Goal: Task Accomplishment & Management: Complete application form

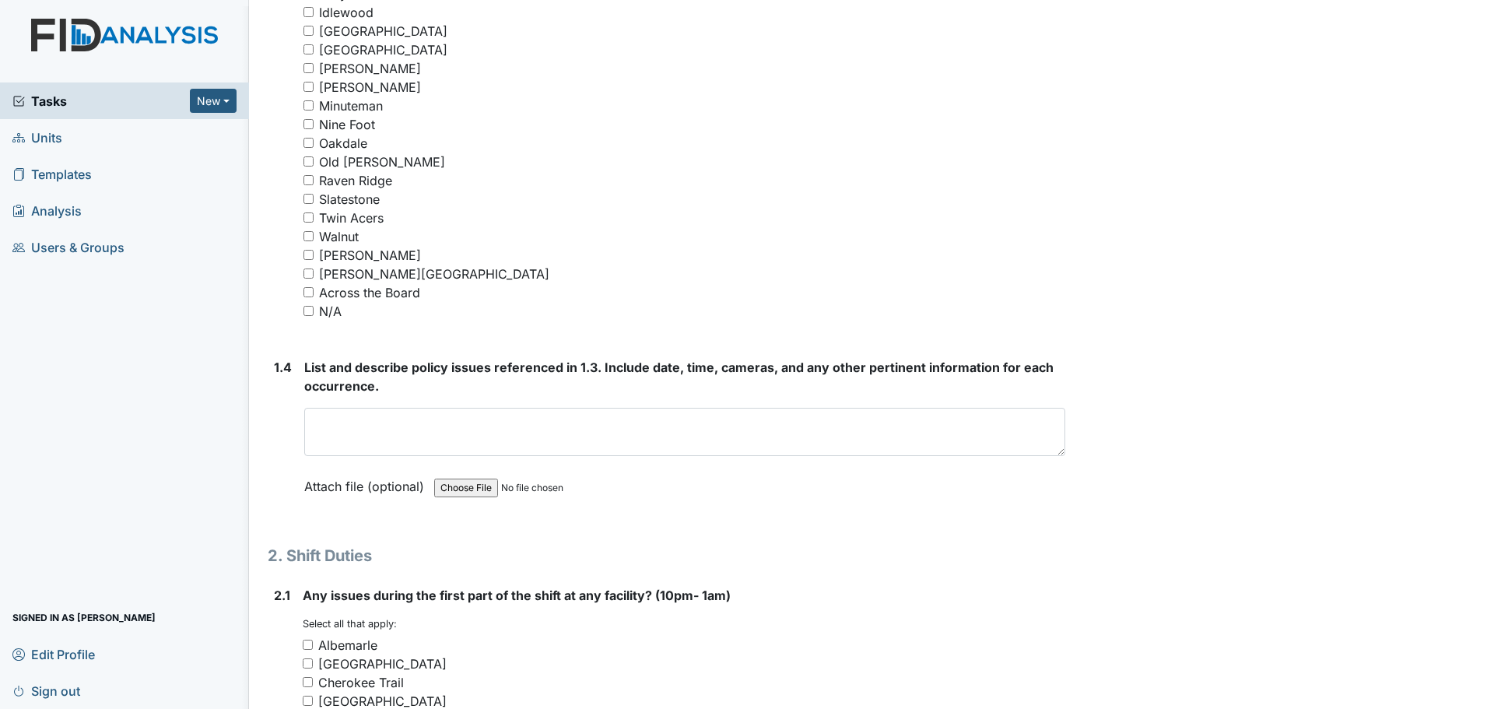
scroll to position [1400, 0]
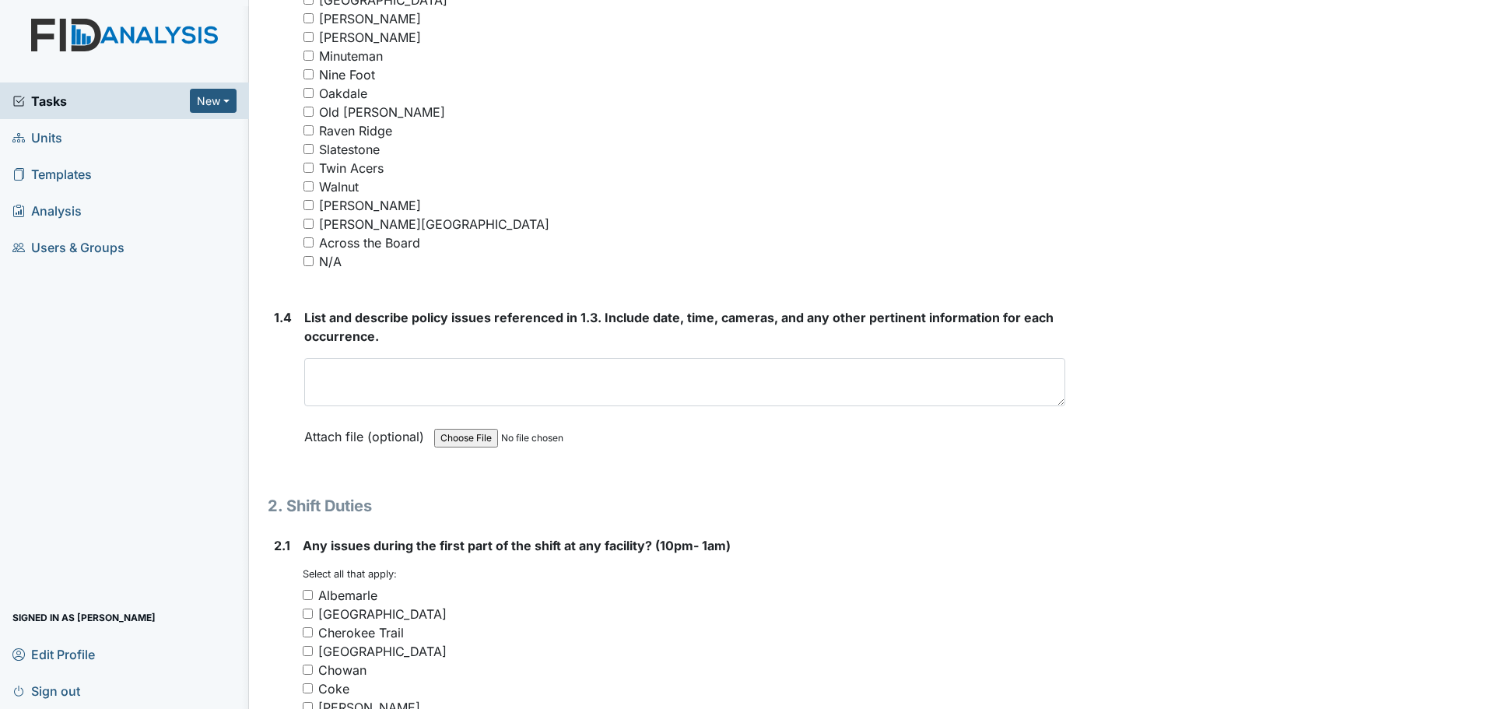
click at [307, 261] on input "N/A" at bounding box center [308, 261] width 10 height 10
checkbox input "true"
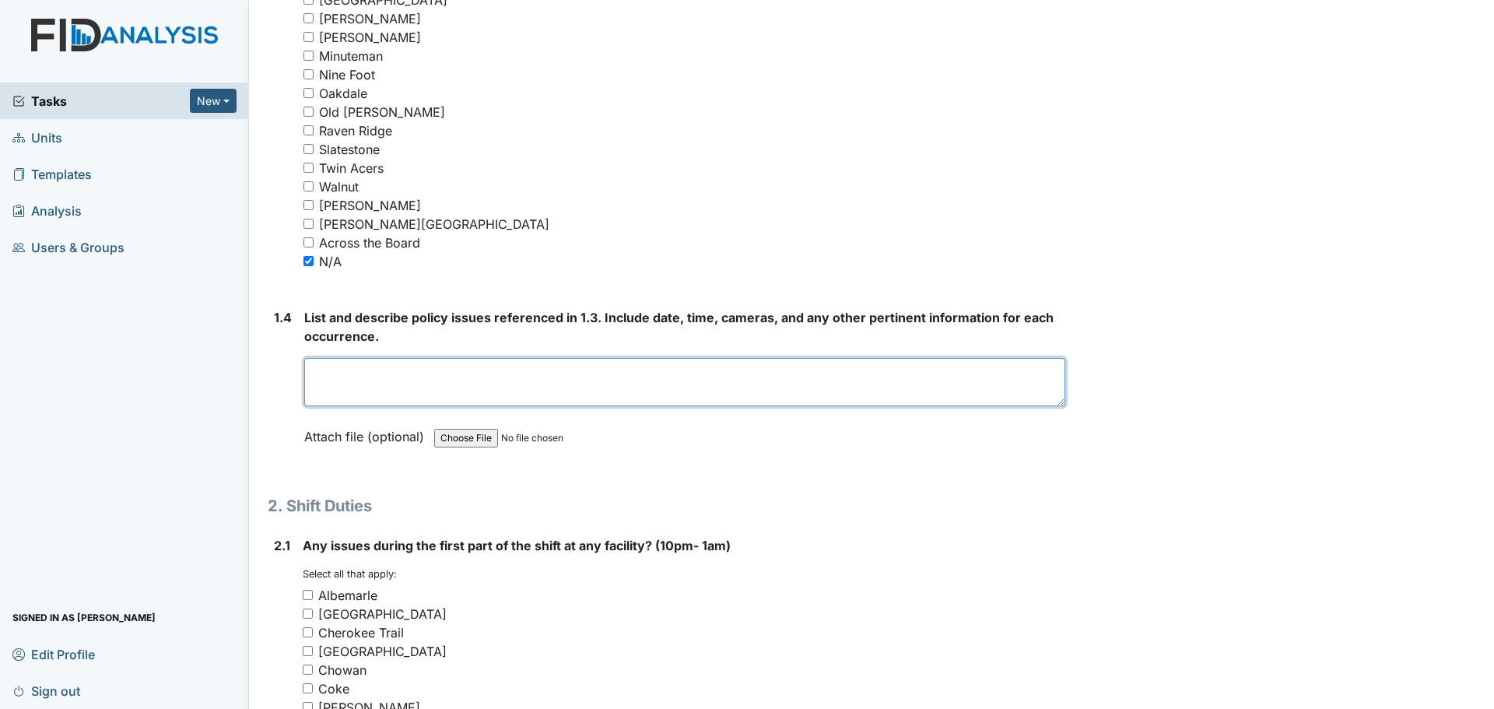
click at [531, 366] on textarea at bounding box center [684, 382] width 761 height 48
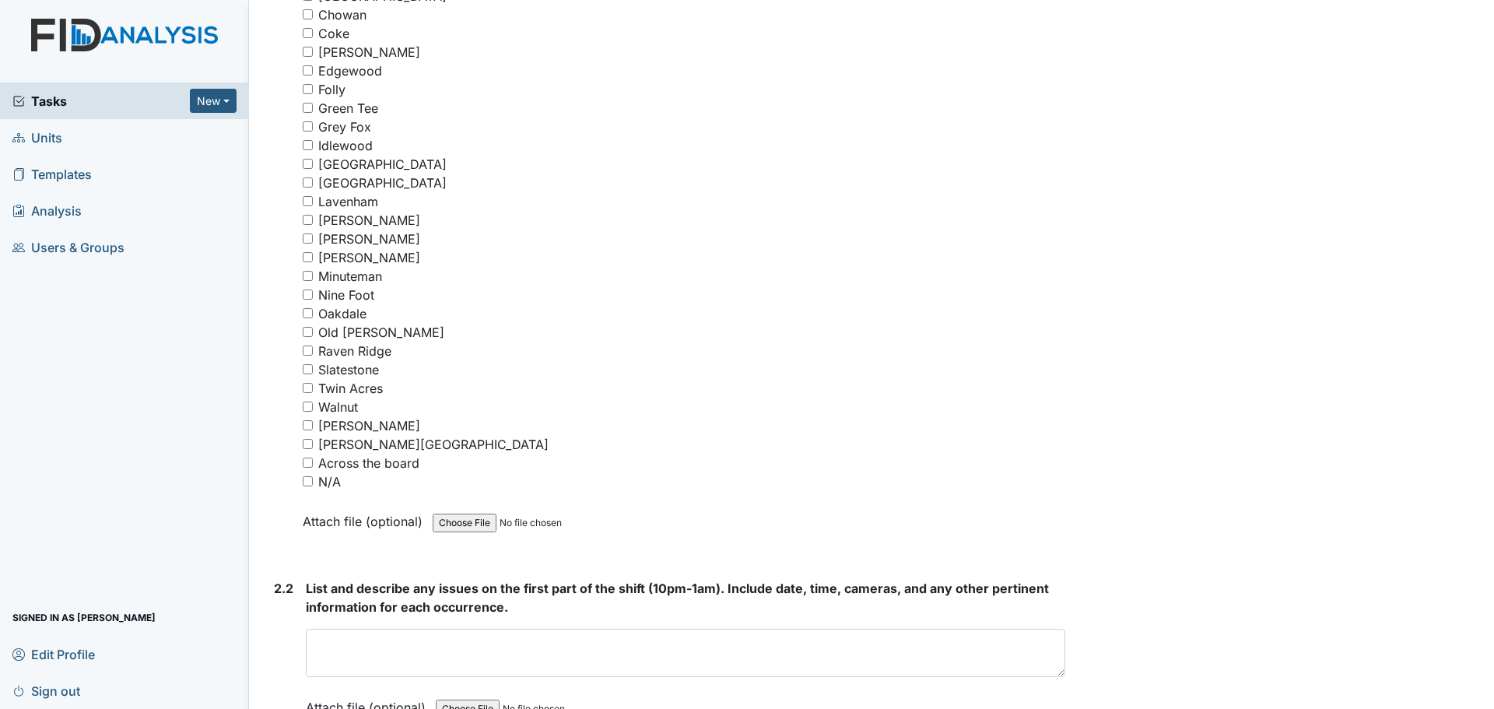
scroll to position [2100, 0]
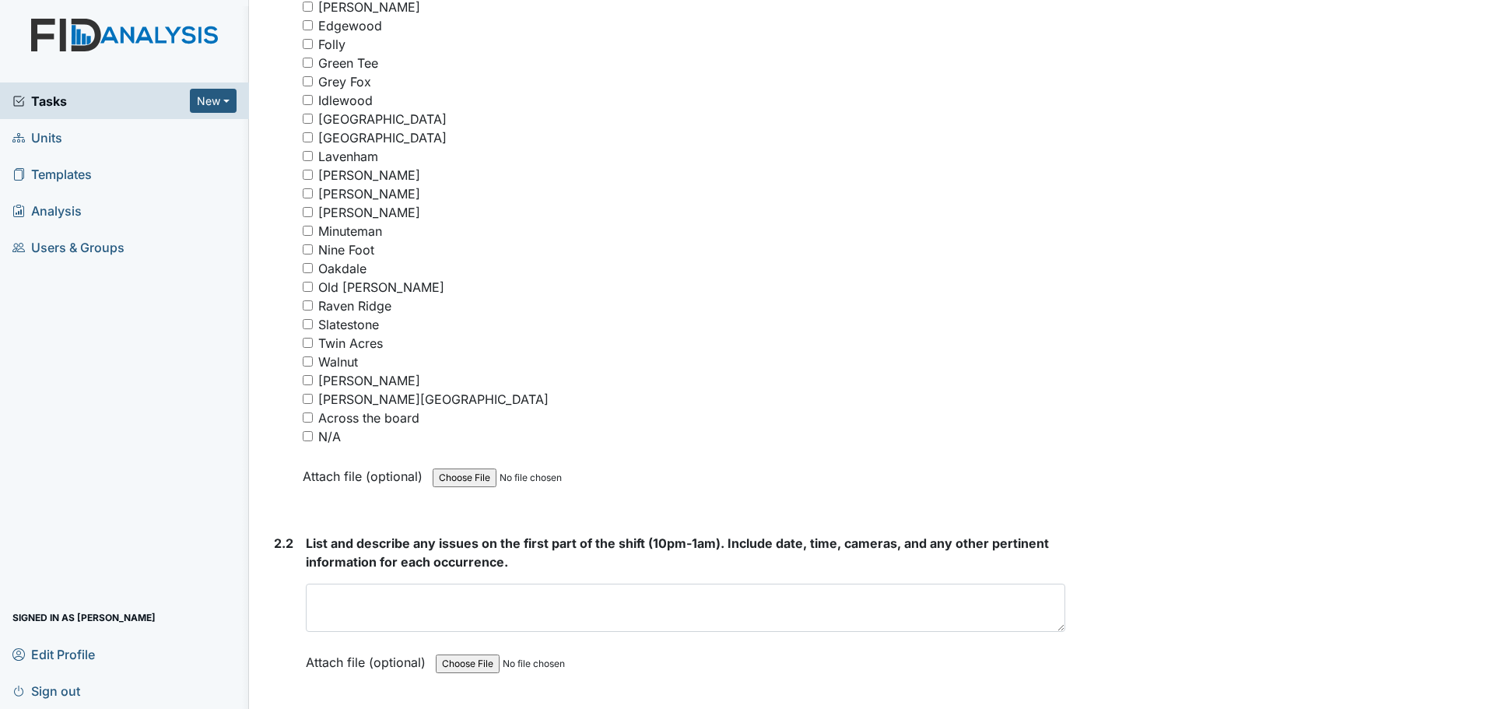
type textarea "Nothing to report."
click at [308, 433] on input "N/A" at bounding box center [308, 436] width 10 height 10
checkbox input "true"
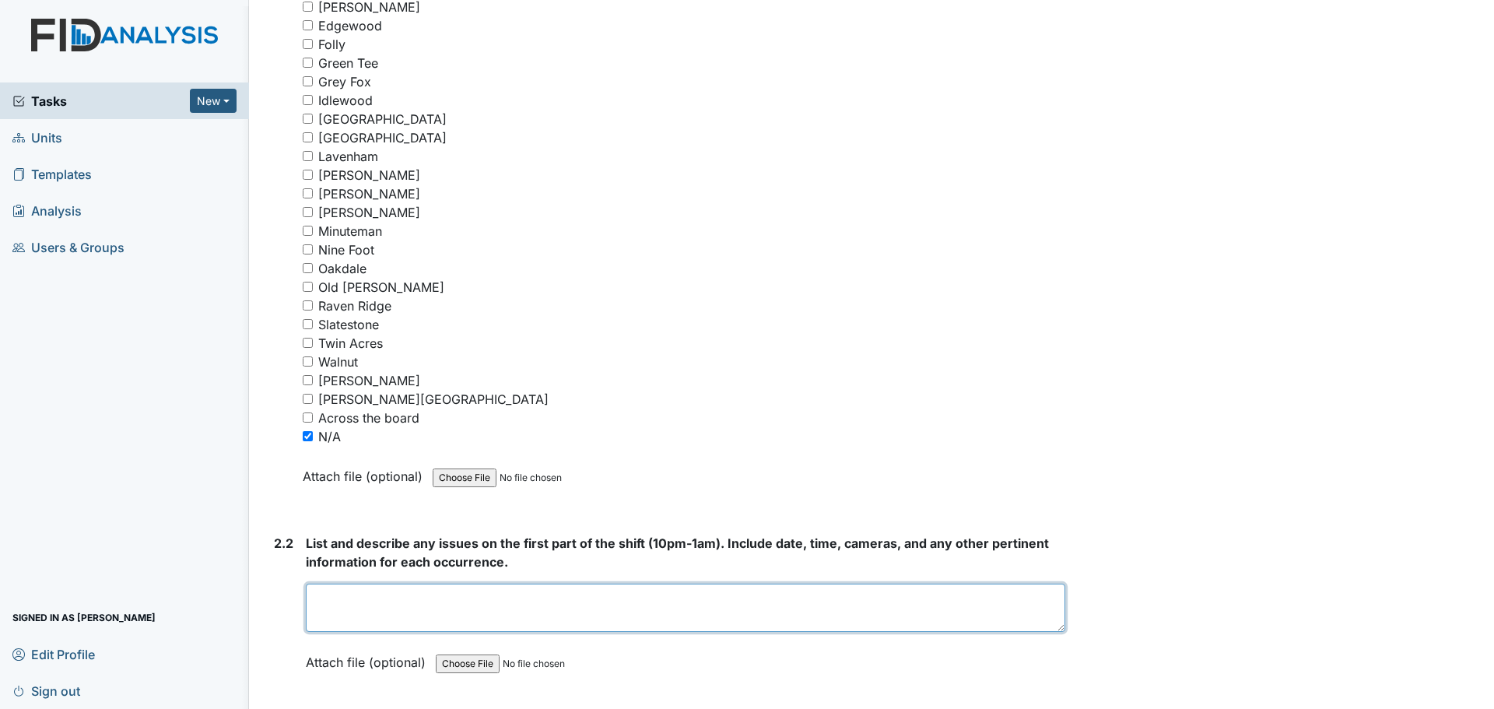
click at [679, 599] on textarea at bounding box center [685, 607] width 759 height 48
type textarea "A"
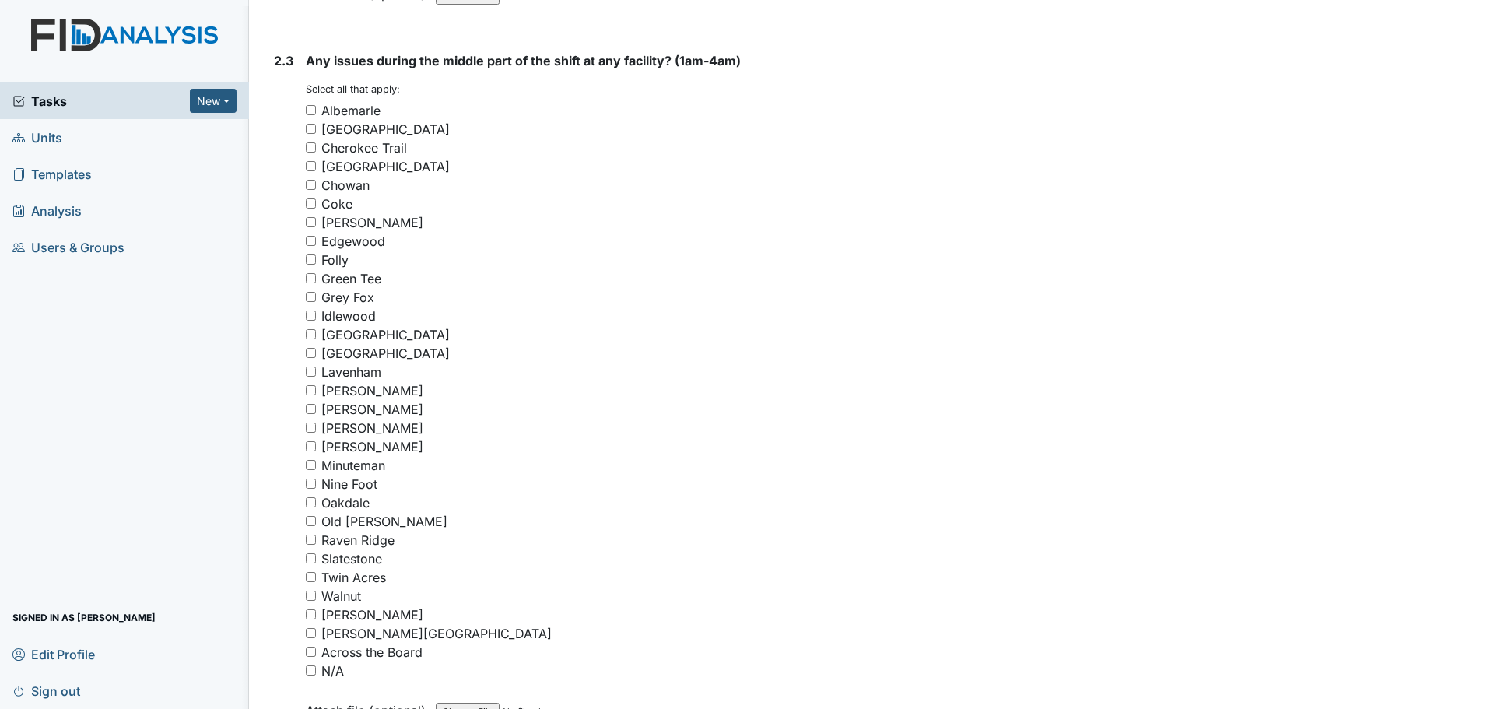
scroll to position [2801, 0]
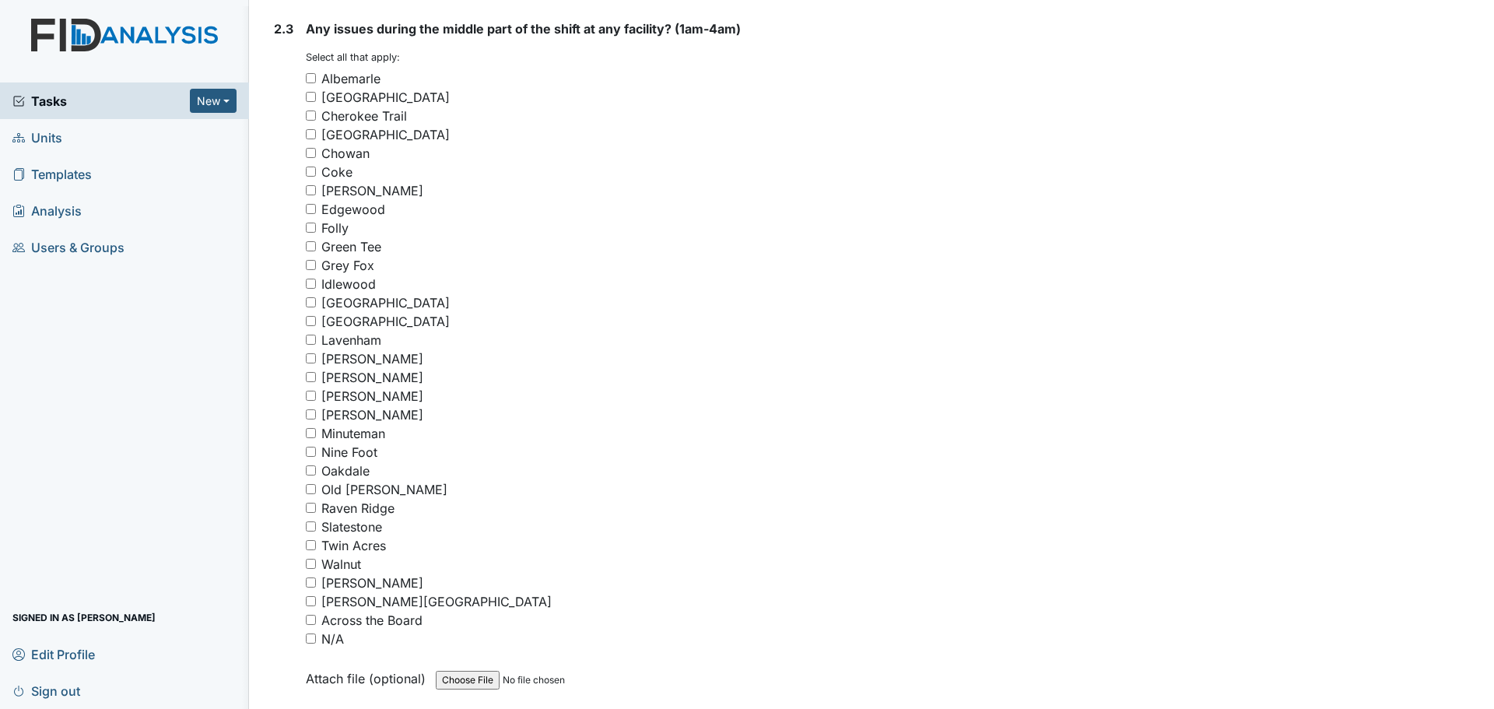
type textarea "Staff were cleaning and helping residents."
click at [305, 638] on div "2.3 Any issues during the middle part of the shift at any facility? (1am-4am) Y…" at bounding box center [666, 365] width 797 height 692
click at [313, 640] on input "N/A" at bounding box center [311, 638] width 10 height 10
checkbox input "true"
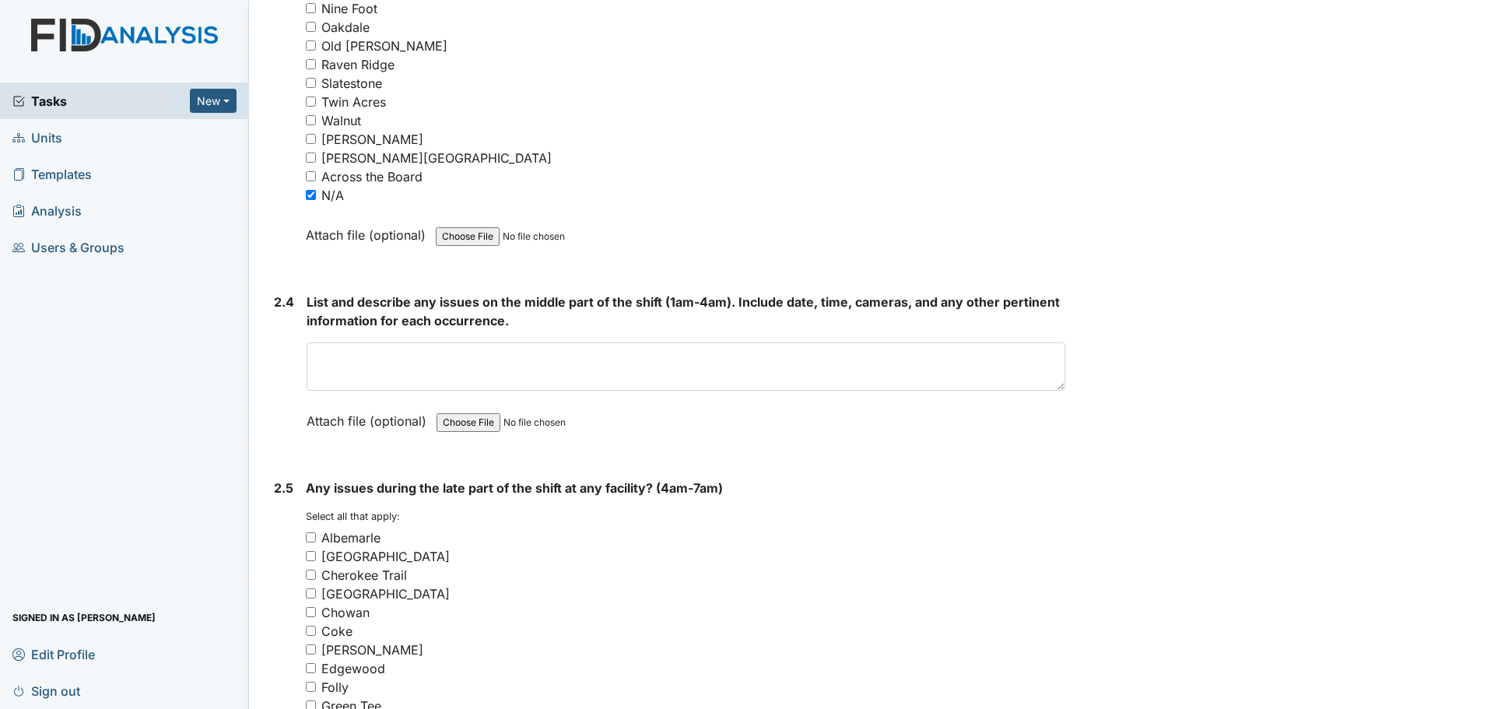
scroll to position [3345, 0]
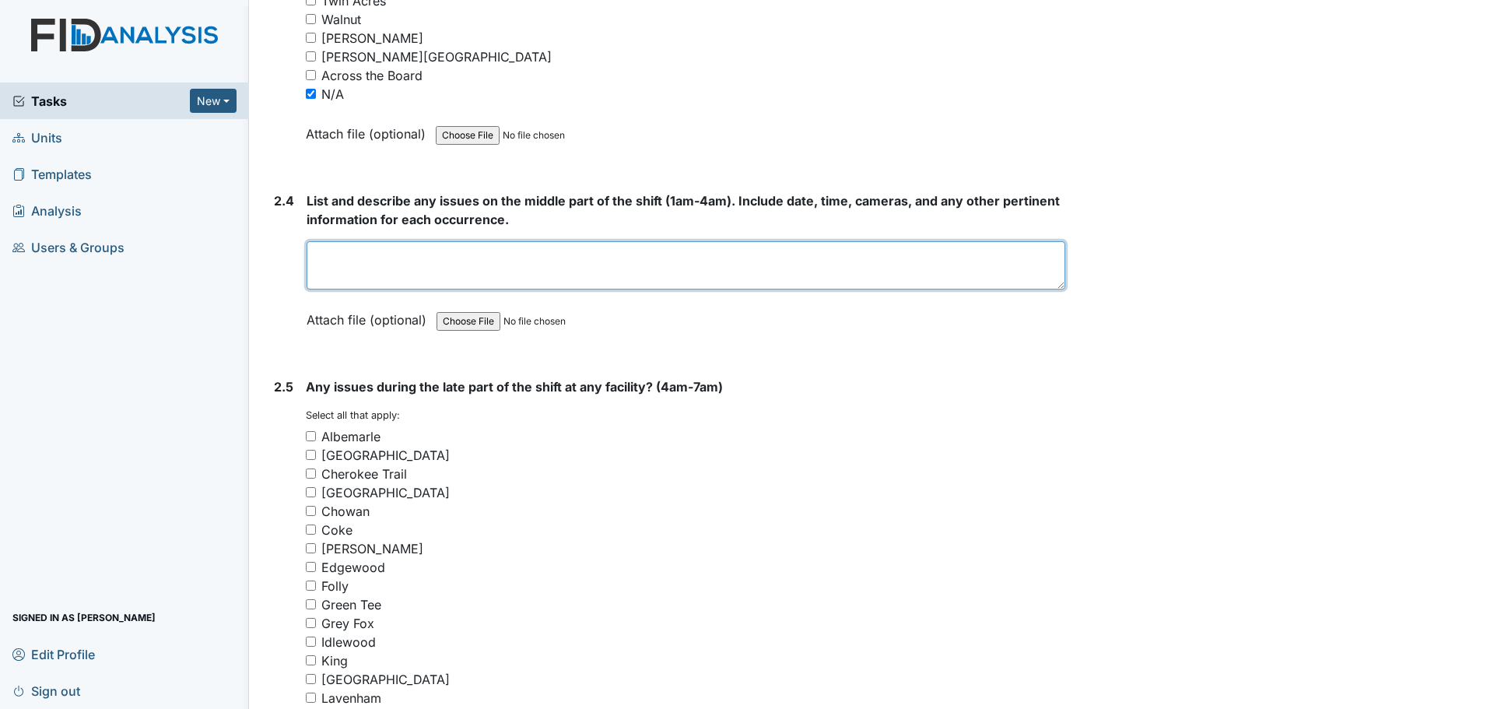
click at [712, 265] on textarea at bounding box center [686, 265] width 758 height 48
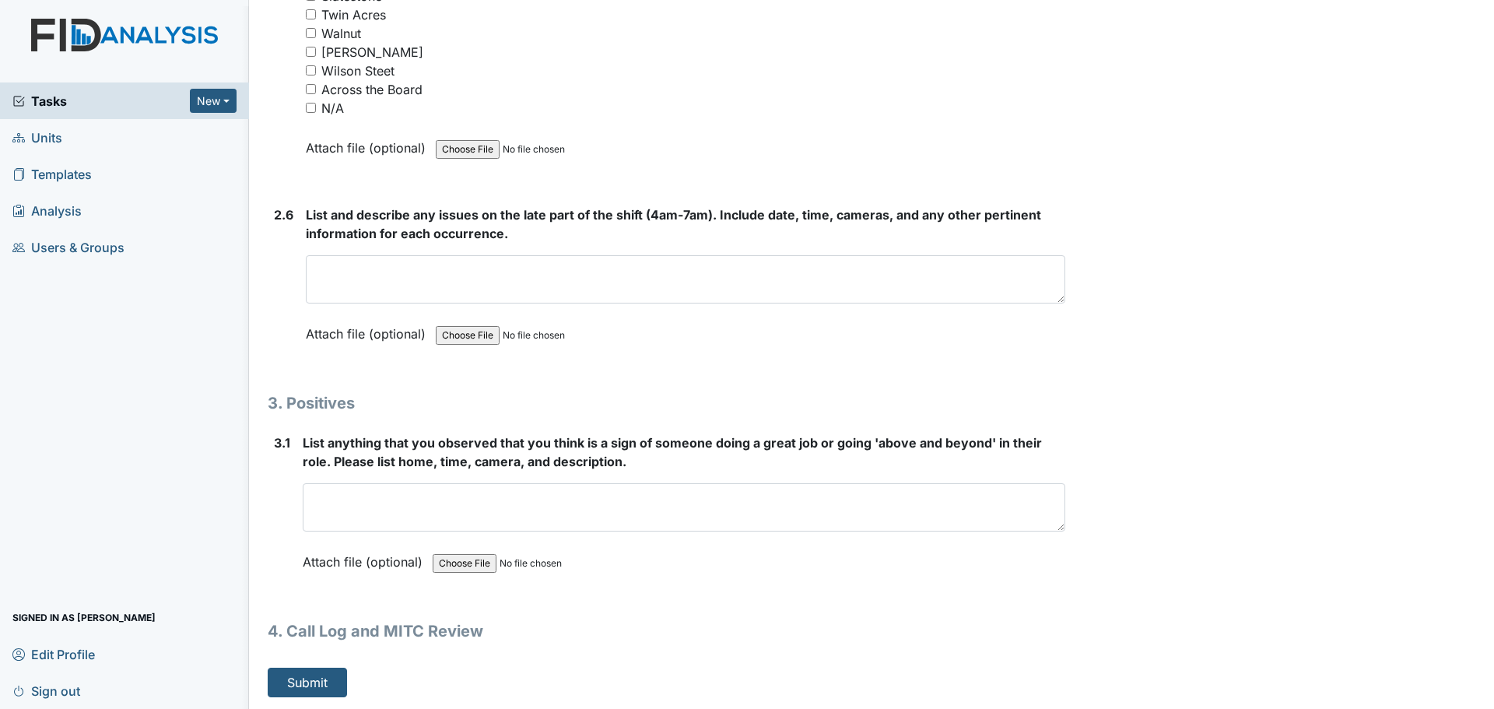
scroll to position [4234, 0]
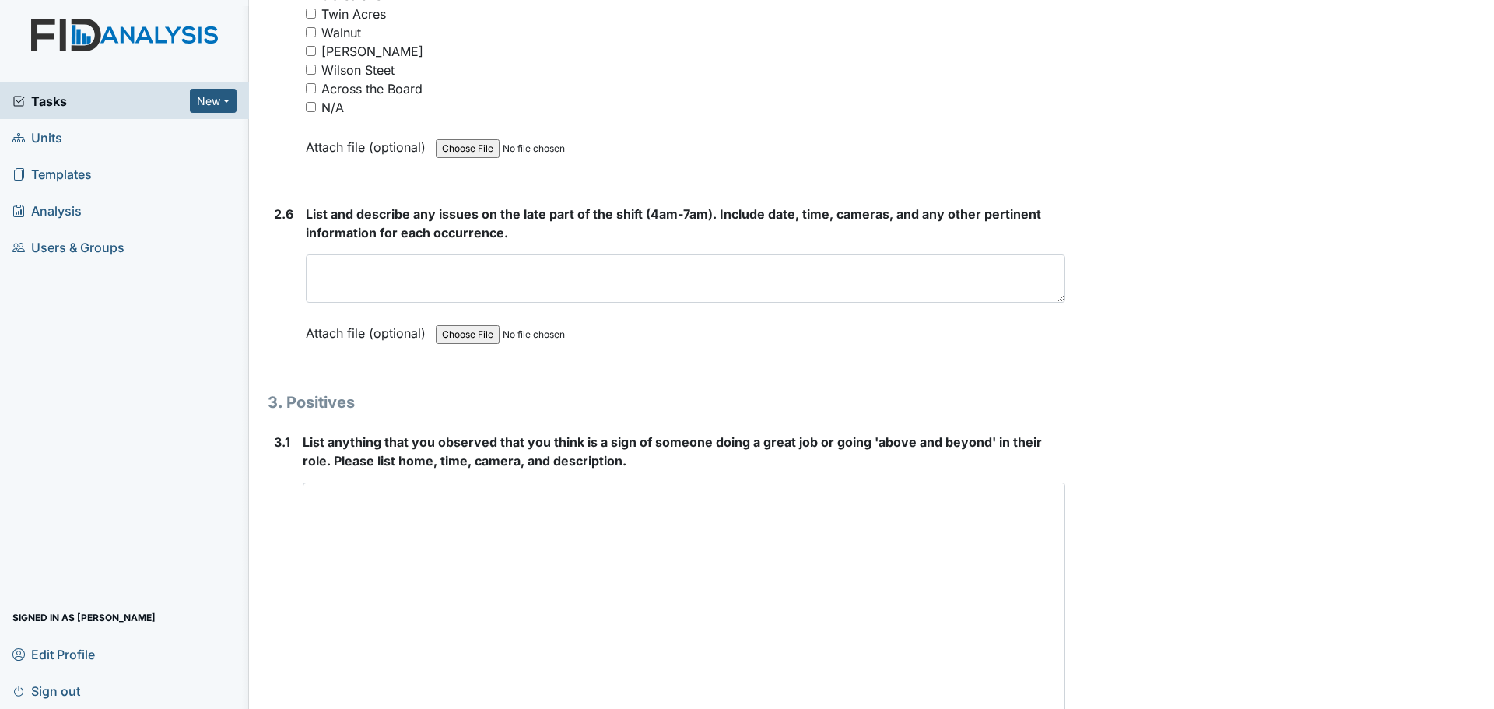
drag, startPoint x: 1051, startPoint y: 525, endPoint x: 1092, endPoint y: 745, distance: 224.0
click at [1092, 708] on html "Tasks New Form Inspection Document Bundle Units Templates Analysis Users & Grou…" at bounding box center [747, 354] width 1494 height 709
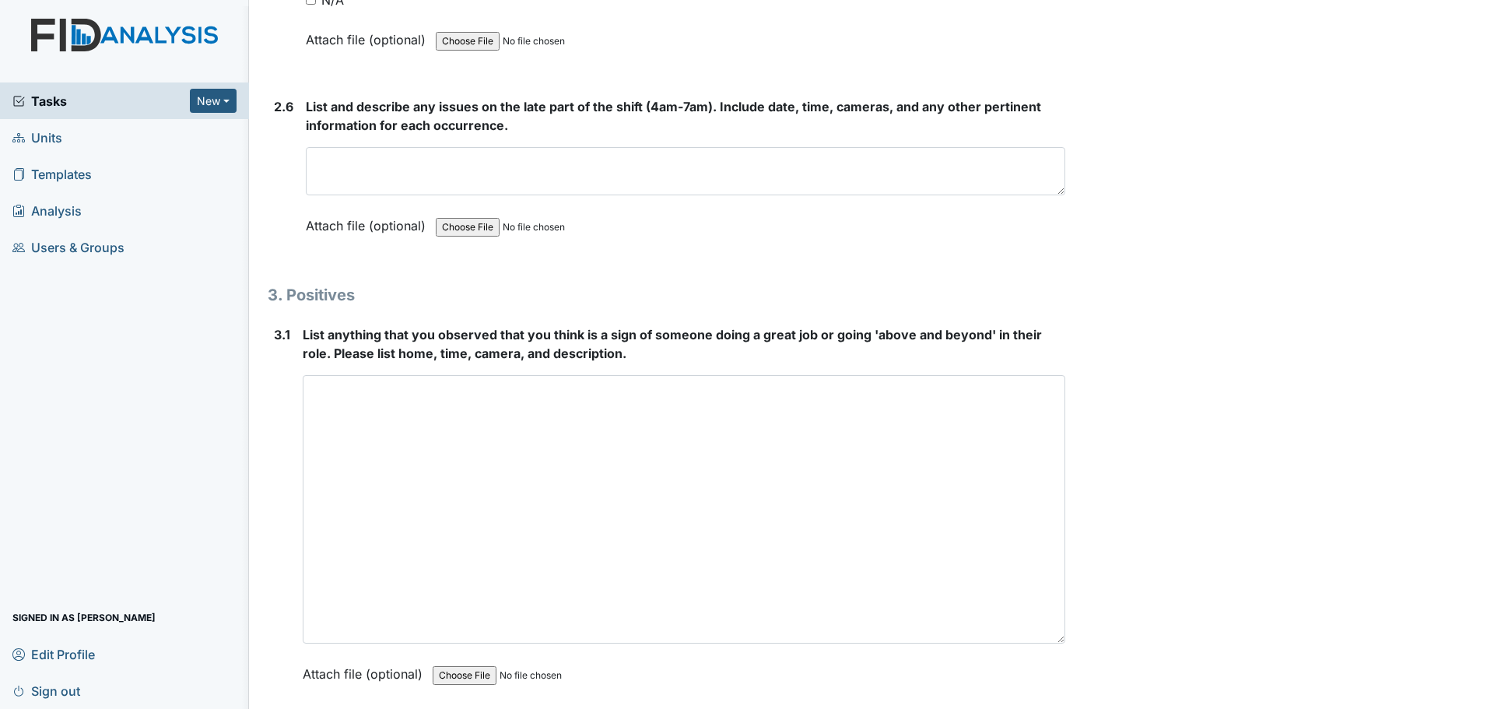
scroll to position [4390, 0]
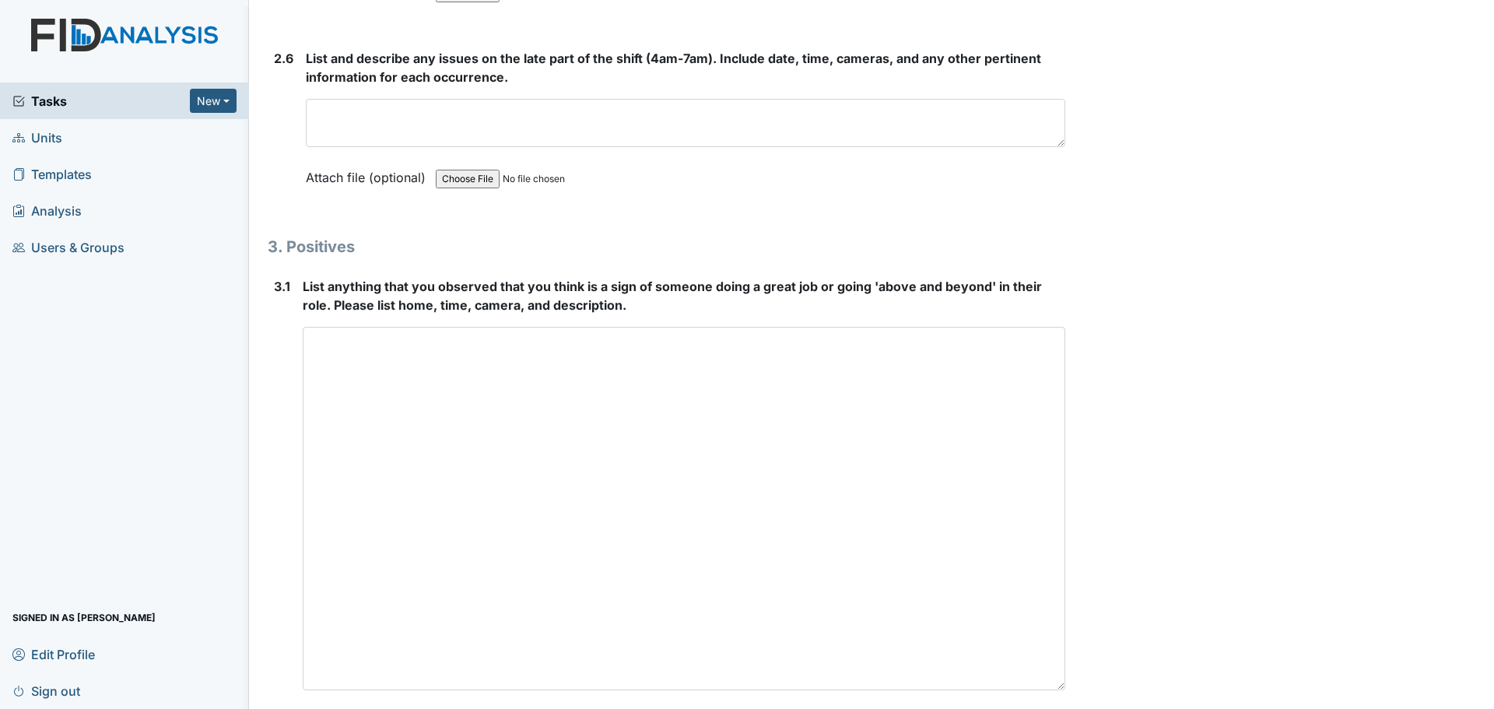
drag, startPoint x: 1051, startPoint y: 589, endPoint x: 1049, endPoint y: 745, distance: 156.4
click at [1049, 708] on html "Tasks New Form Inspection Document Bundle Units Templates Analysis Users & Grou…" at bounding box center [747, 354] width 1494 height 709
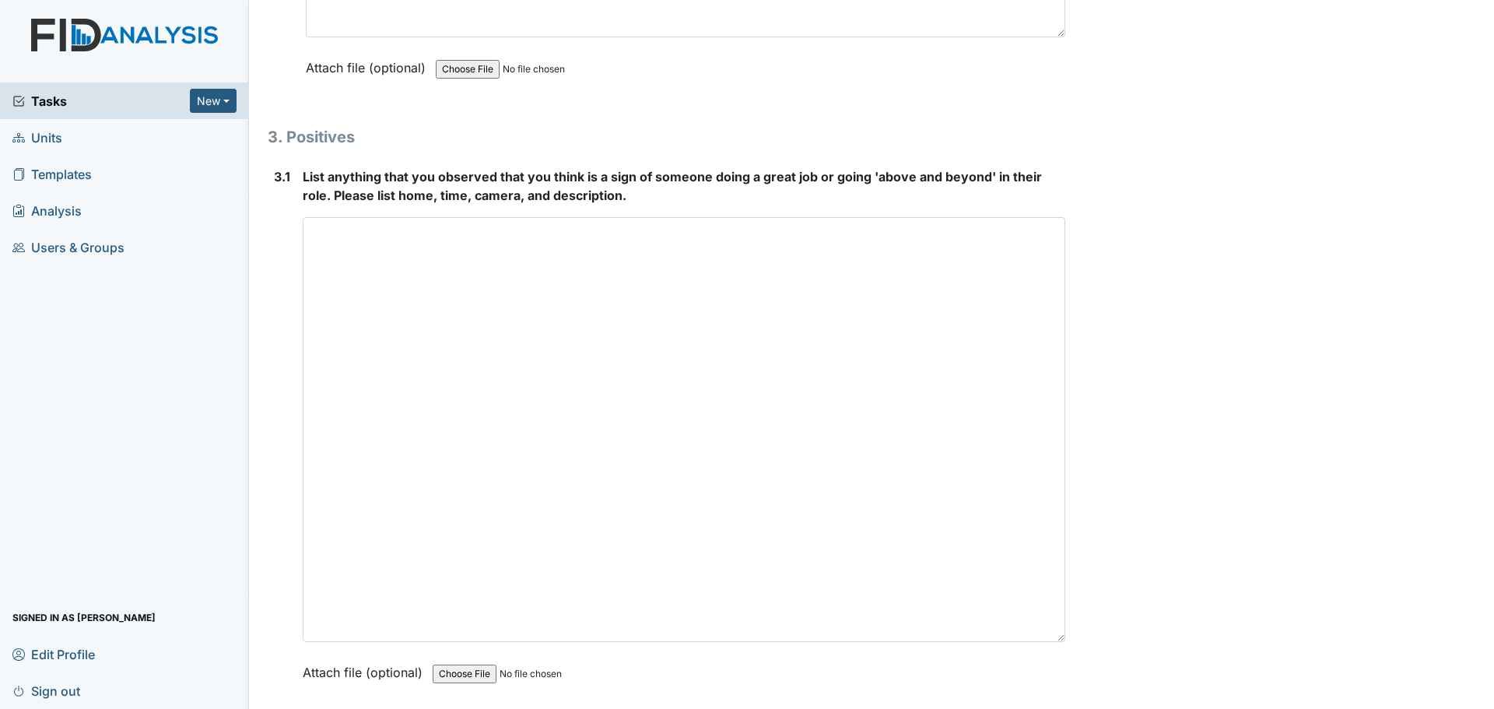
scroll to position [4611, 0]
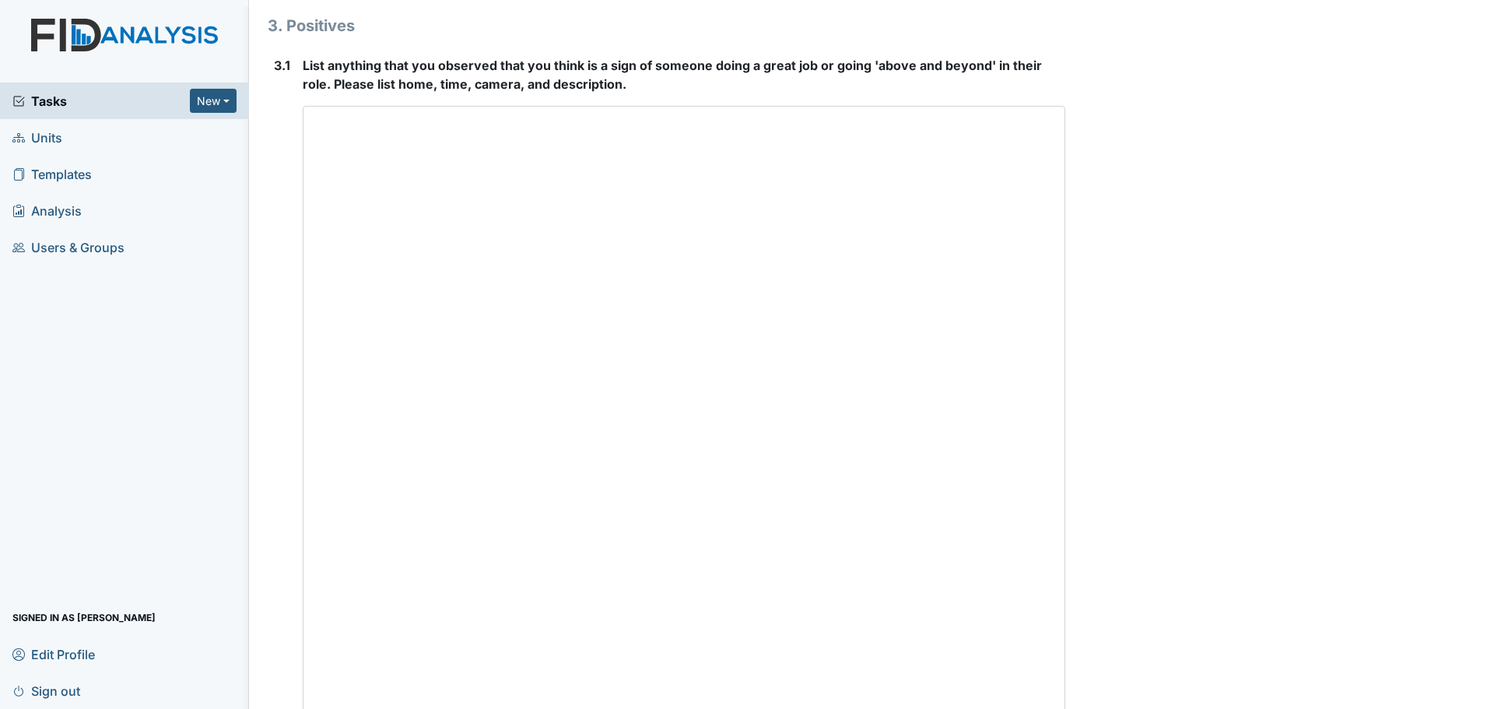
drag, startPoint x: 1050, startPoint y: 527, endPoint x: 1058, endPoint y: 745, distance: 218.0
click at [1058, 708] on html "Tasks New Form Inspection Document Bundle Units Templates Analysis Users & Grou…" at bounding box center [747, 354] width 1494 height 709
type textarea "Staff were cleaning and helping residents."
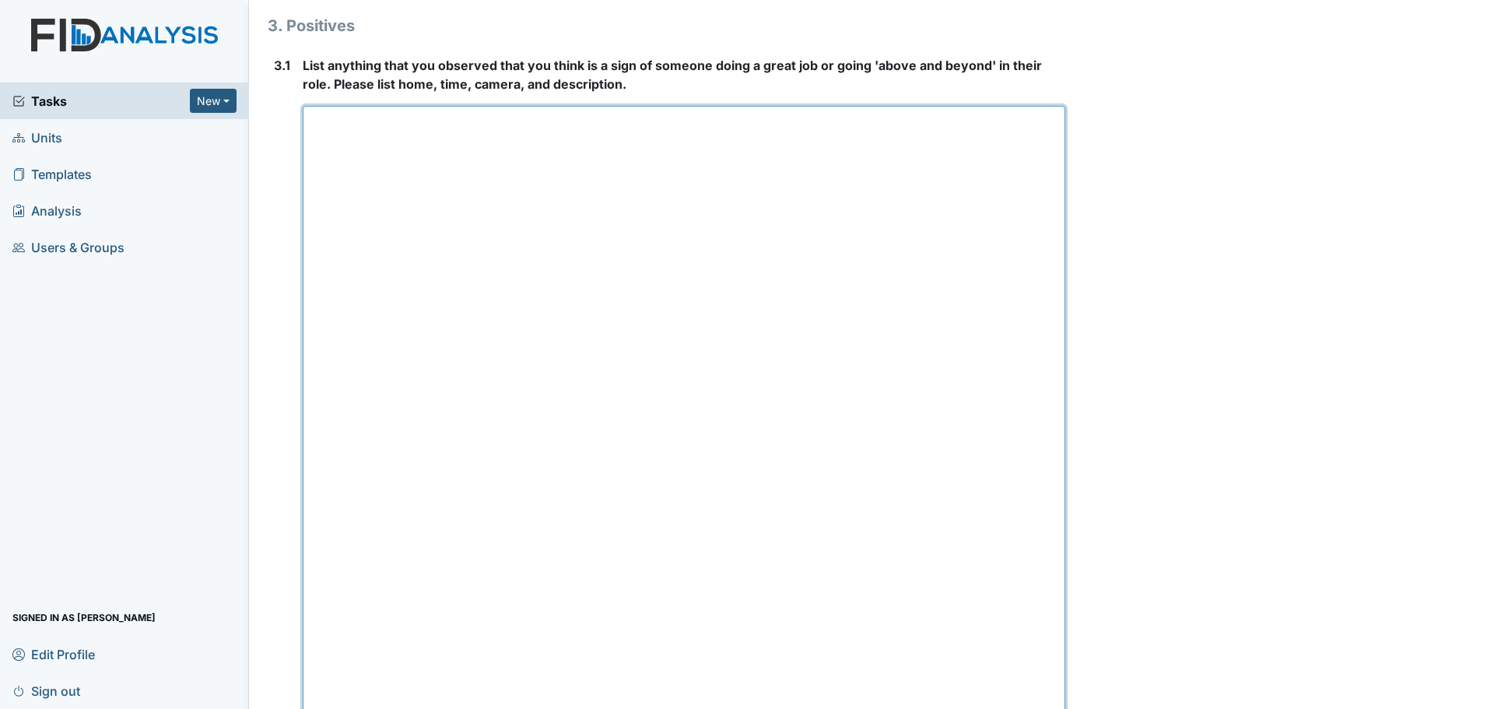
click at [935, 120] on textarea at bounding box center [684, 427] width 762 height 643
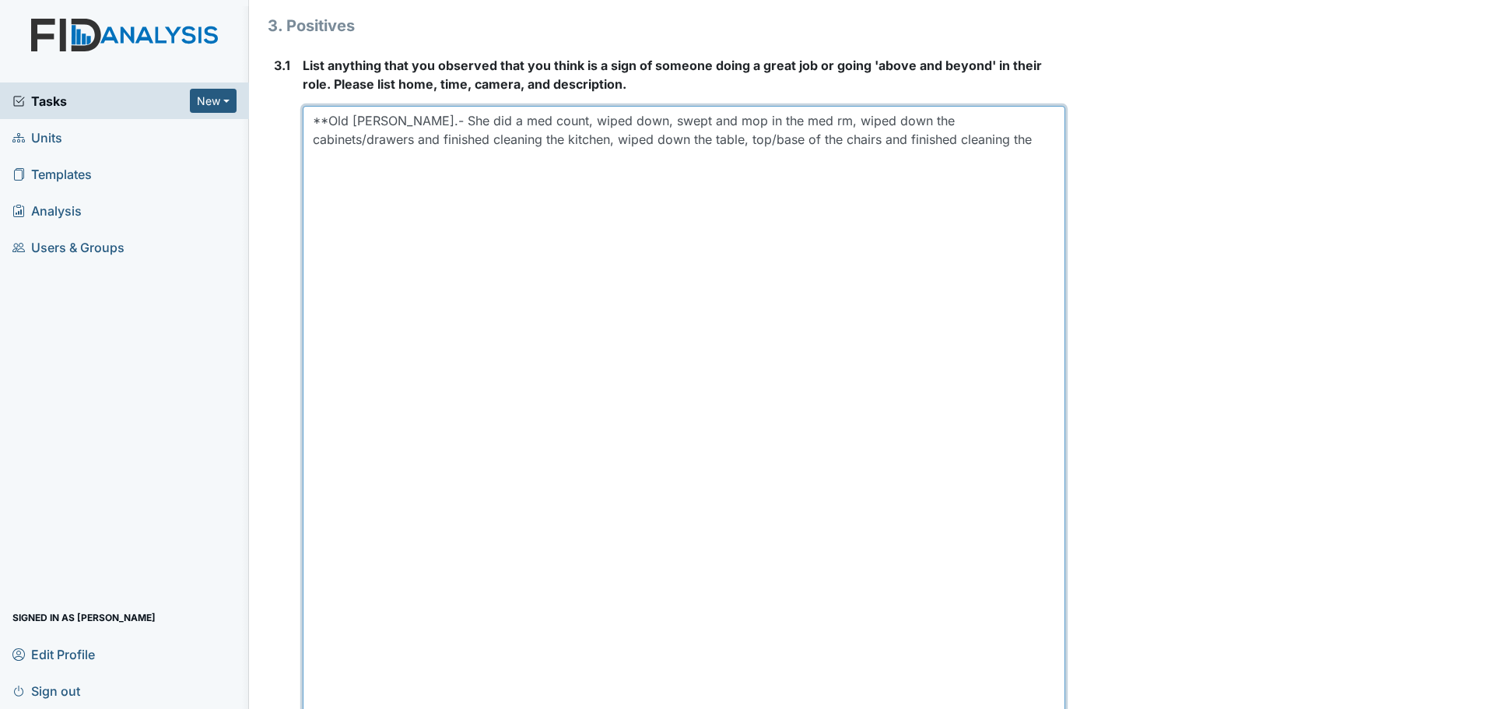
click at [948, 148] on textarea "**Old [PERSON_NAME].- She did a med count, wiped down, swept and mop in the med…" at bounding box center [684, 427] width 762 height 643
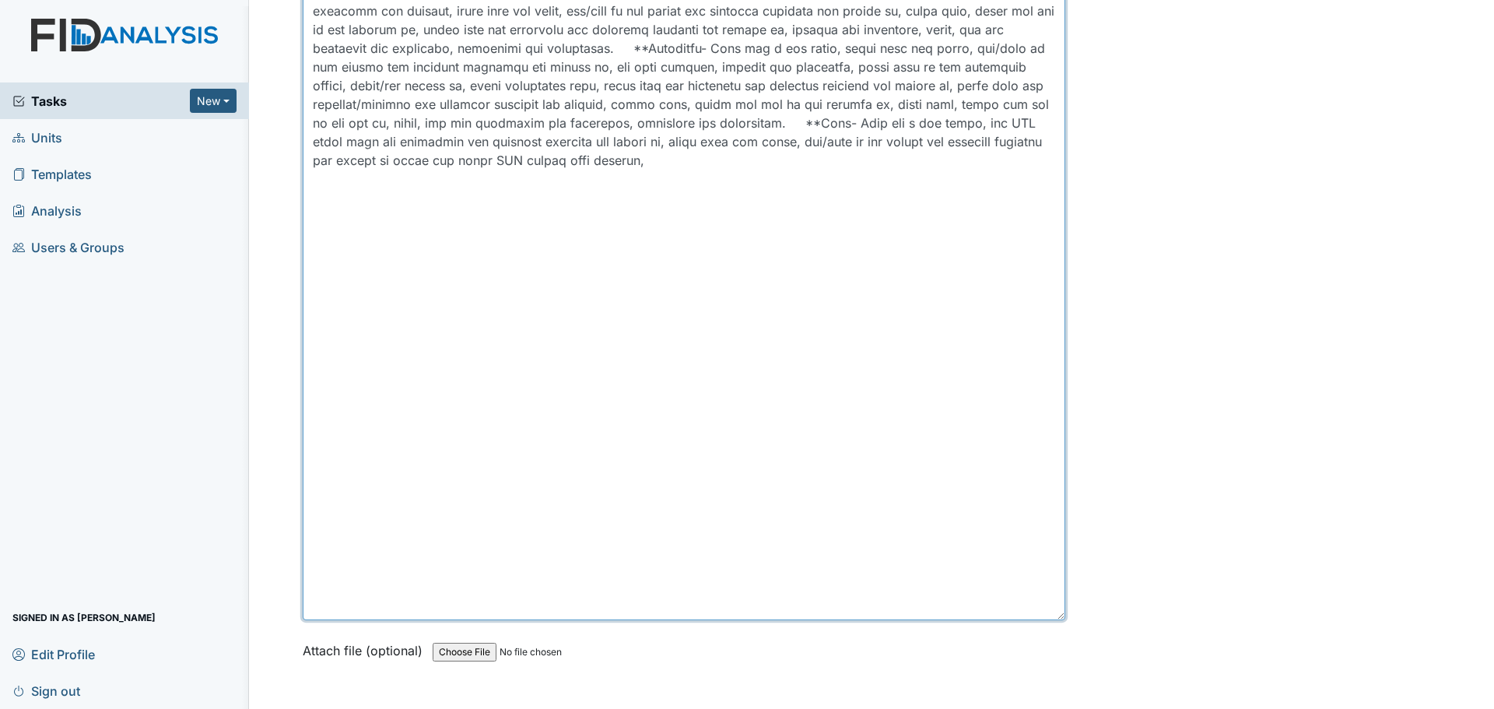
scroll to position [4766, 0]
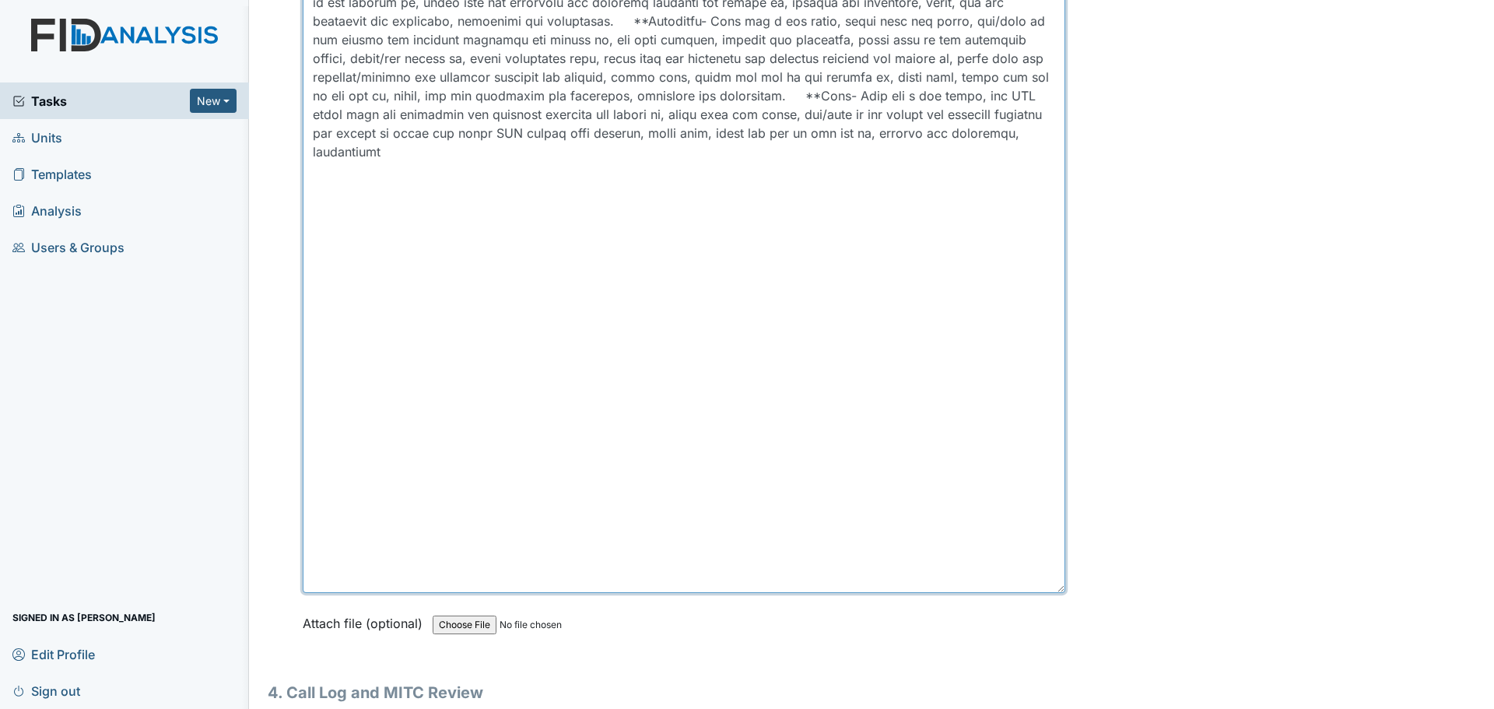
click at [577, 156] on textarea at bounding box center [684, 271] width 762 height 643
click at [623, 157] on textarea at bounding box center [684, 271] width 762 height 643
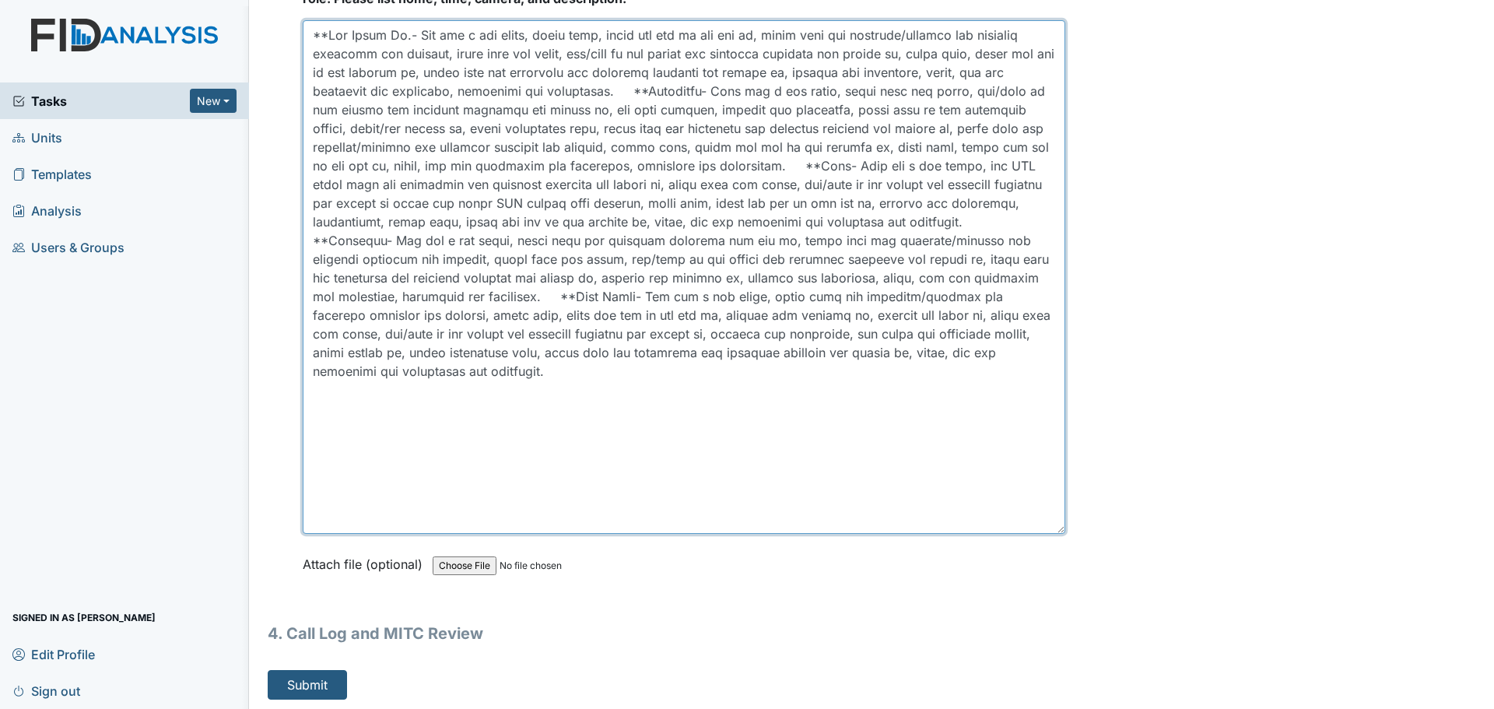
scroll to position [4692, 0]
drag, startPoint x: 1052, startPoint y: 591, endPoint x: 1044, endPoint y: 455, distance: 136.4
click at [1044, 455] on textarea at bounding box center [684, 277] width 762 height 506
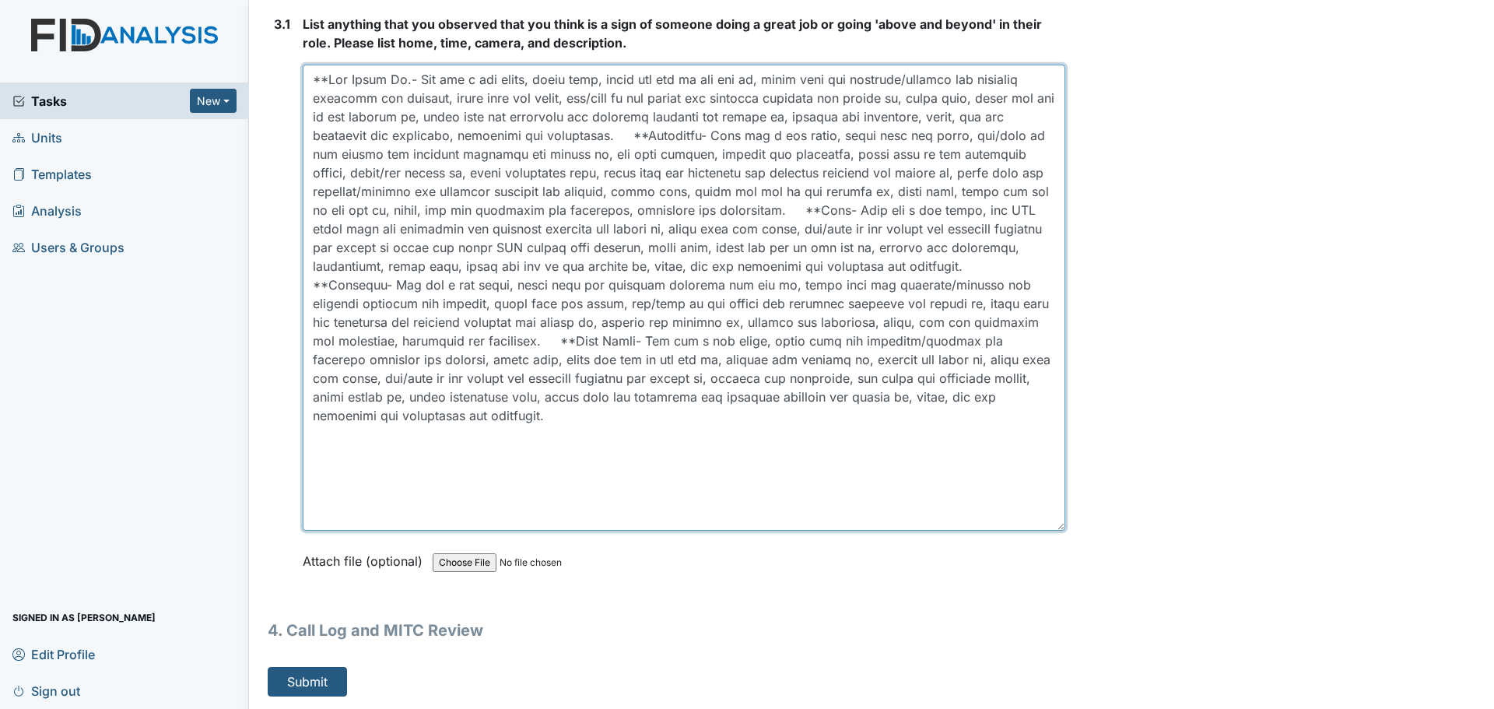
drag, startPoint x: 1049, startPoint y: 527, endPoint x: 1050, endPoint y: 485, distance: 41.2
click at [1050, 485] on textarea at bounding box center [684, 298] width 762 height 466
type textarea "**Old [PERSON_NAME].- She did a med count, wiped down, swept and mop in the med…"
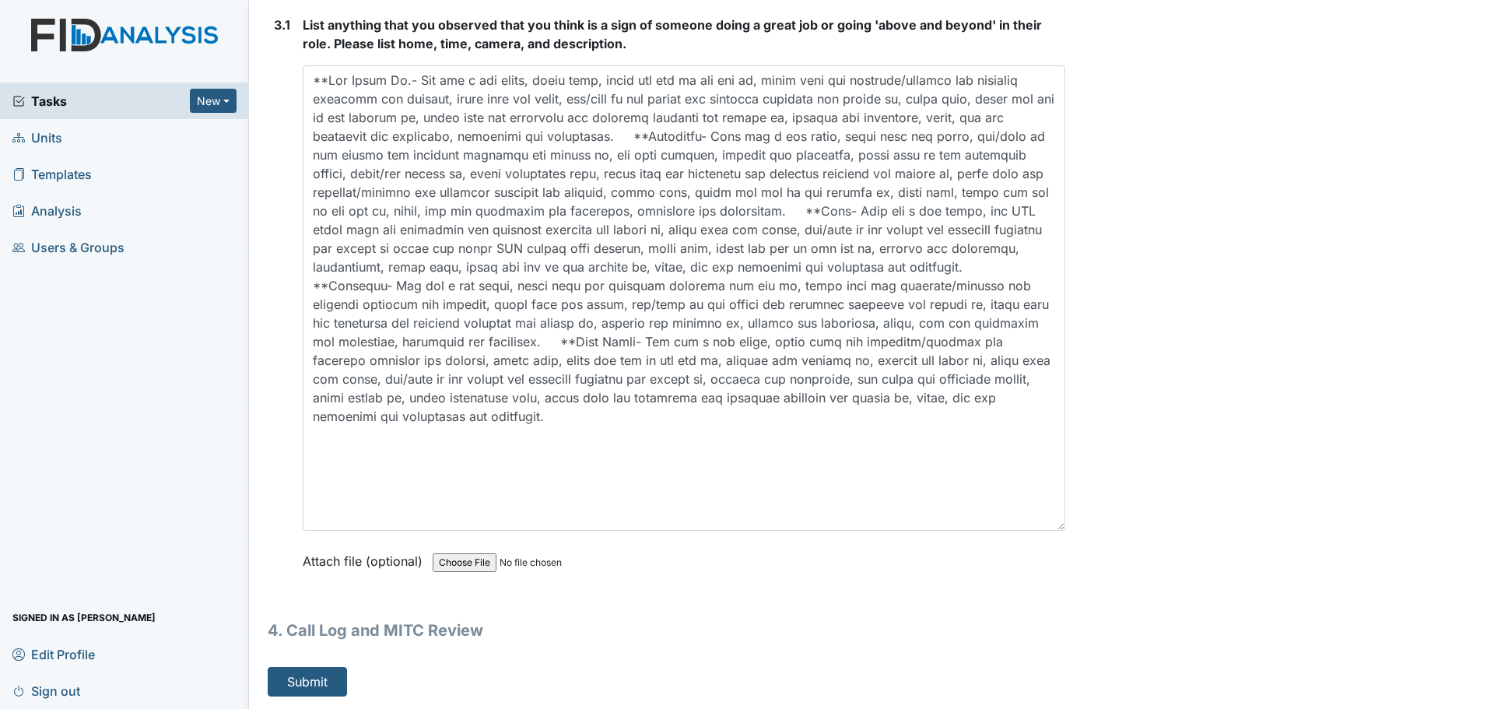
click at [1049, 531] on div "List anything that you observed that you think is a sign of someone doing a gre…" at bounding box center [684, 299] width 762 height 566
click at [1049, 527] on textarea at bounding box center [684, 297] width 762 height 465
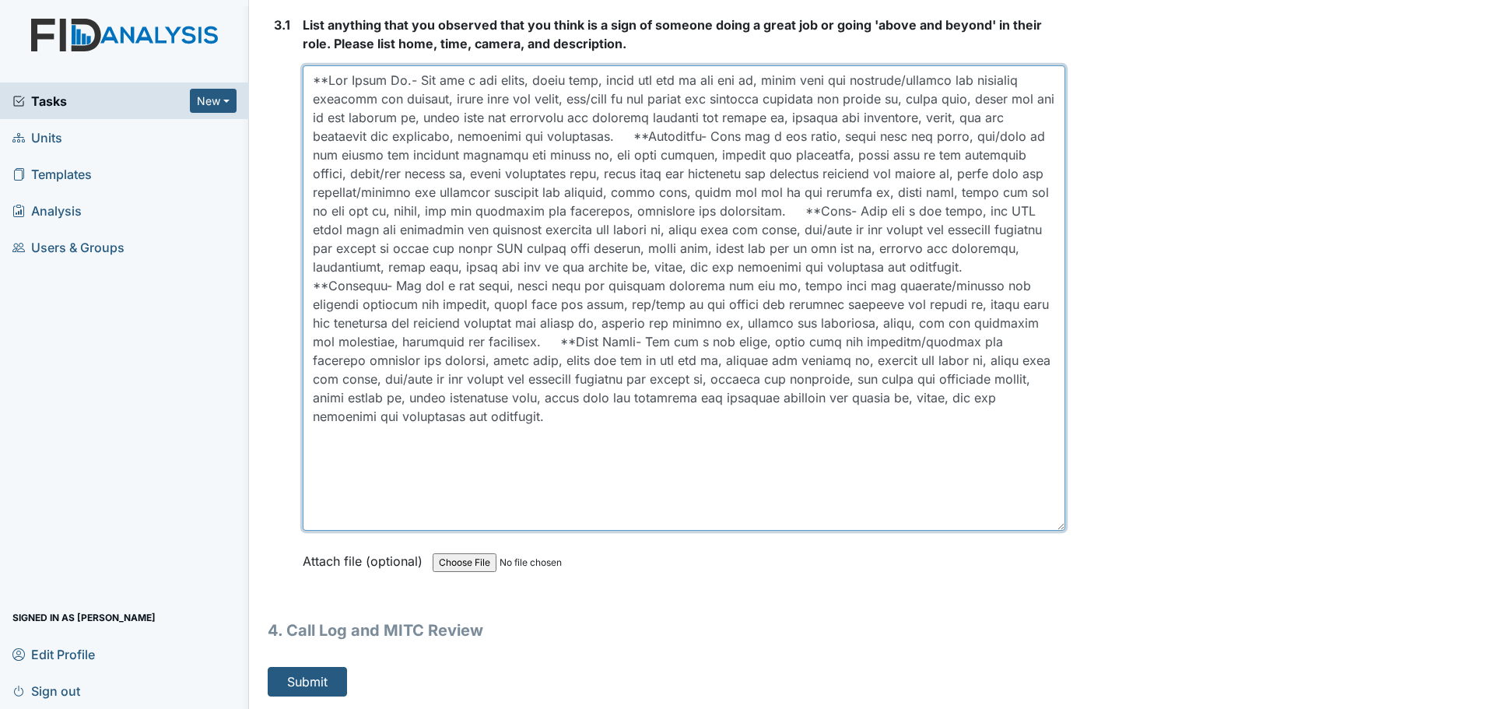
click at [1042, 499] on textarea at bounding box center [684, 297] width 762 height 465
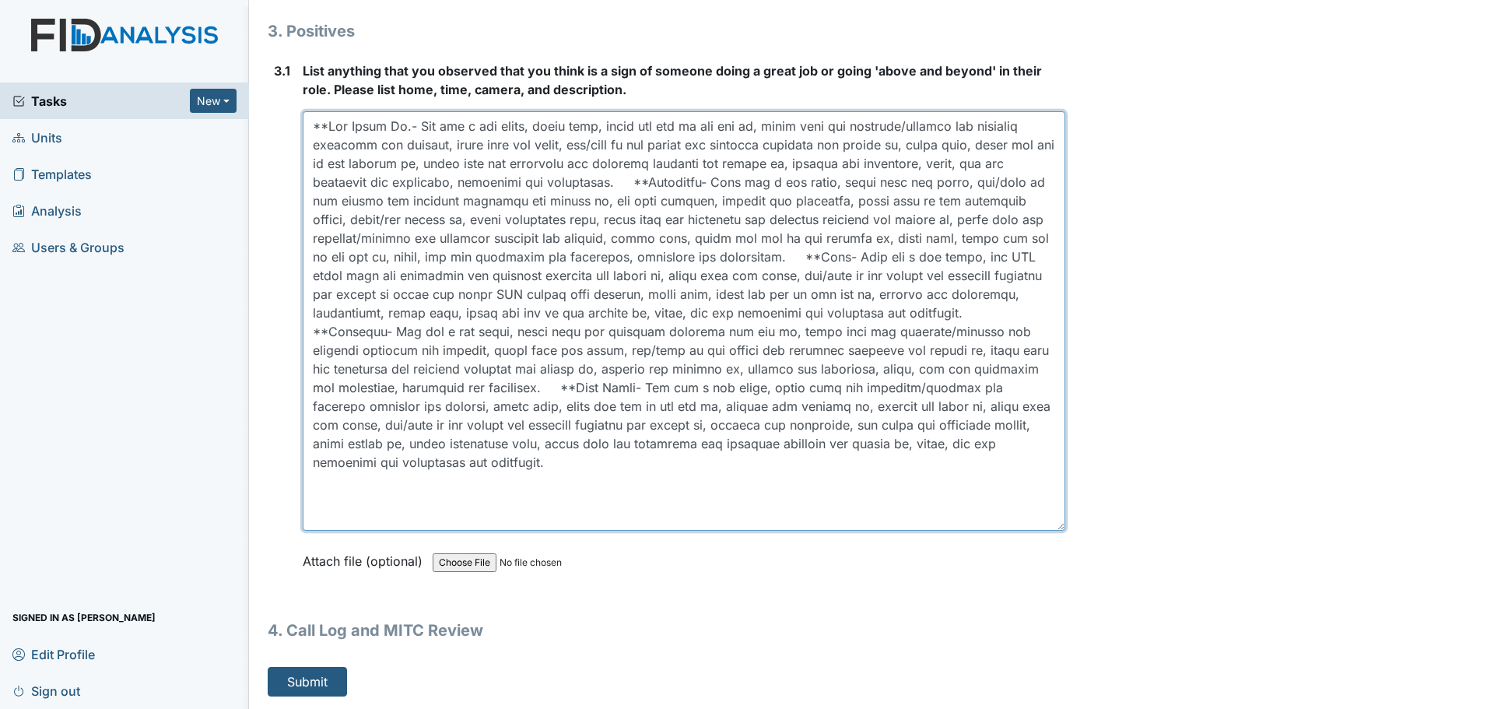
scroll to position [4605, 0]
drag, startPoint x: 1049, startPoint y: 527, endPoint x: 1049, endPoint y: 482, distance: 45.9
click at [1049, 482] on textarea at bounding box center [684, 320] width 762 height 419
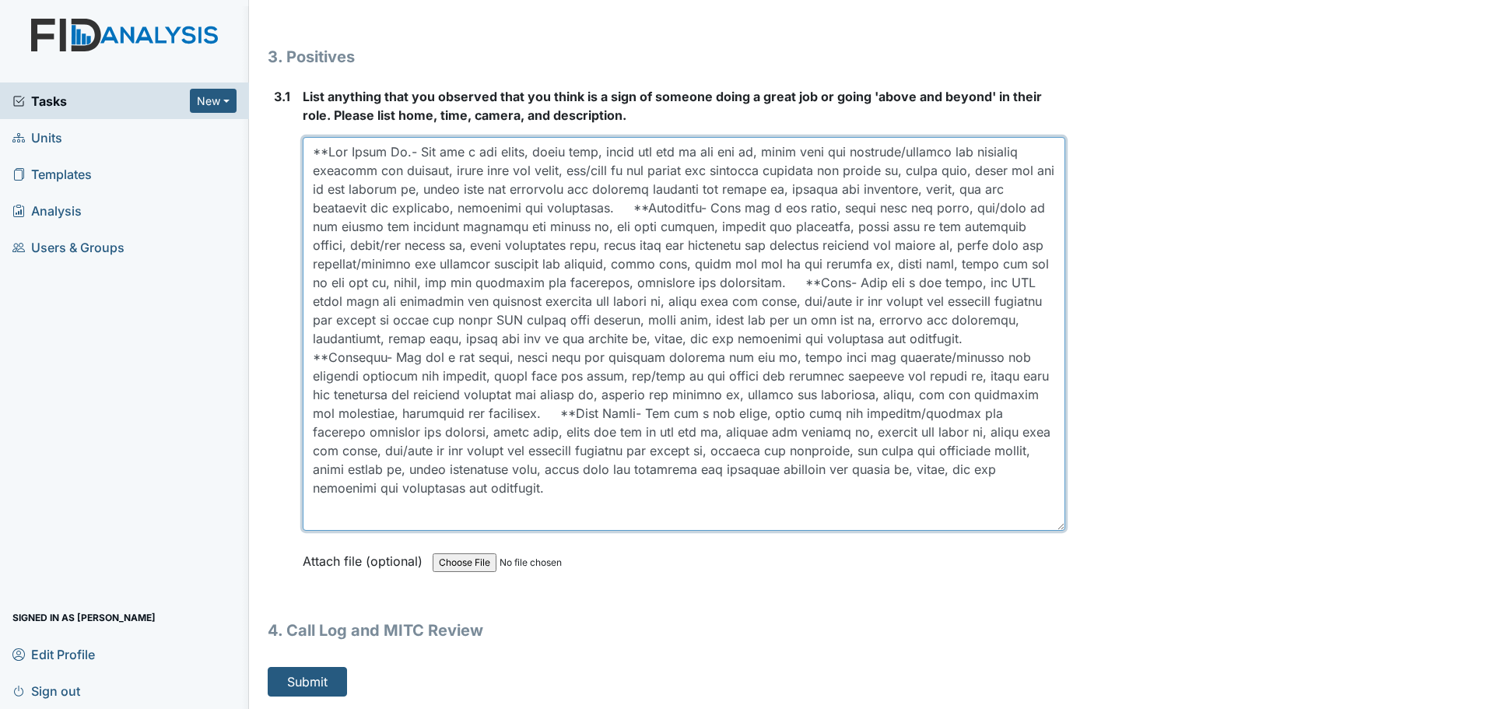
drag, startPoint x: 1049, startPoint y: 529, endPoint x: 1050, endPoint y: 503, distance: 25.7
click at [1050, 503] on textarea at bounding box center [684, 334] width 762 height 394
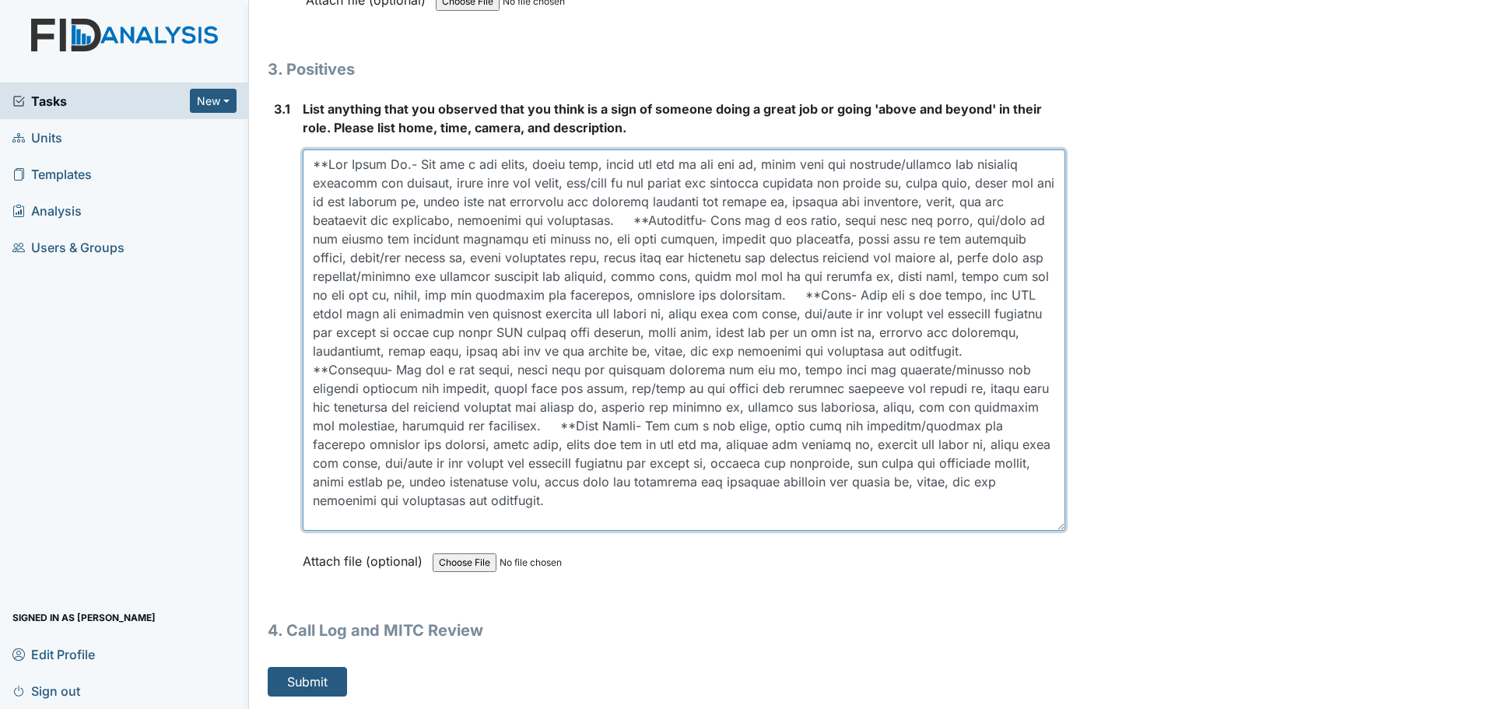
scroll to position [4567, 0]
drag, startPoint x: 1050, startPoint y: 529, endPoint x: 1051, endPoint y: 517, distance: 12.5
click at [1051, 517] on textarea at bounding box center [684, 339] width 762 height 381
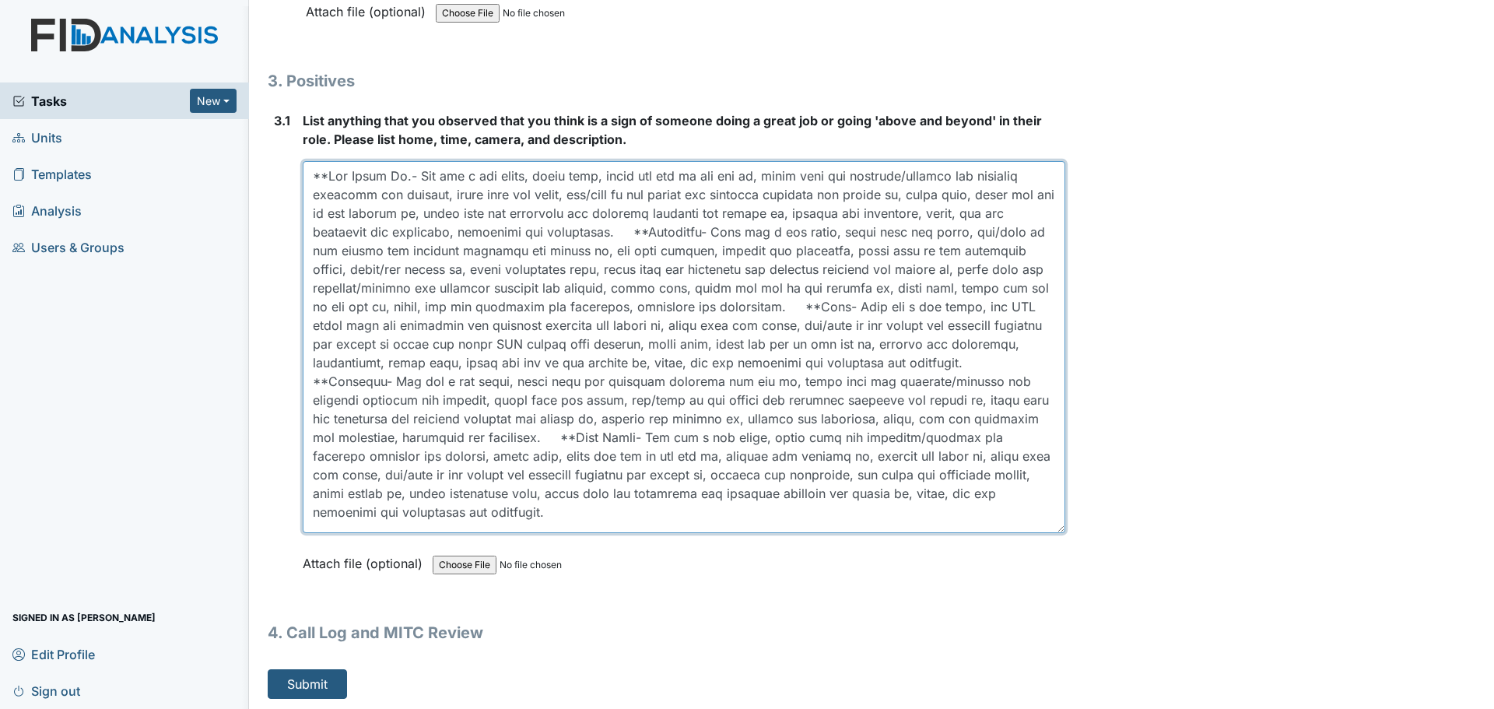
drag, startPoint x: 1052, startPoint y: 528, endPoint x: 1053, endPoint y: 516, distance: 12.5
click at [1053, 516] on textarea at bounding box center [684, 347] width 762 height 372
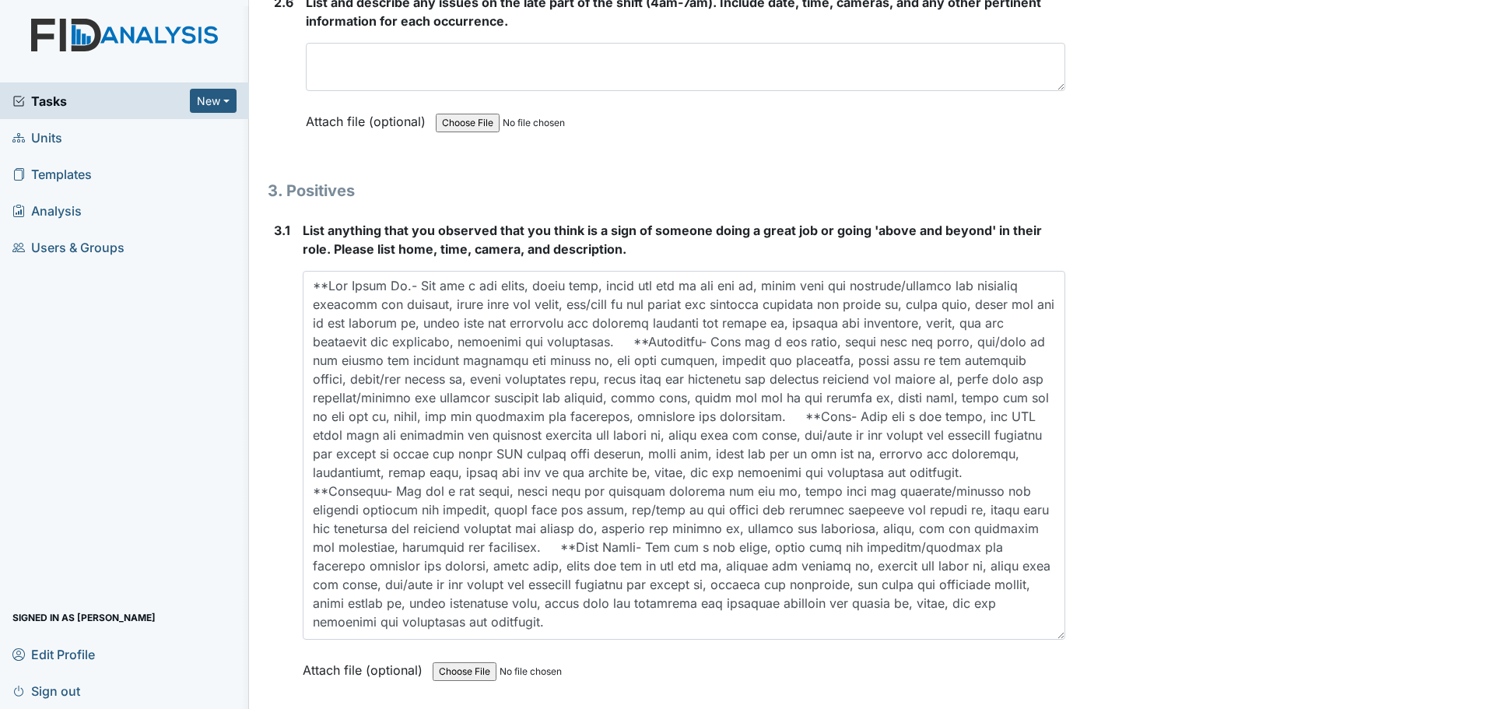
scroll to position [4166, 0]
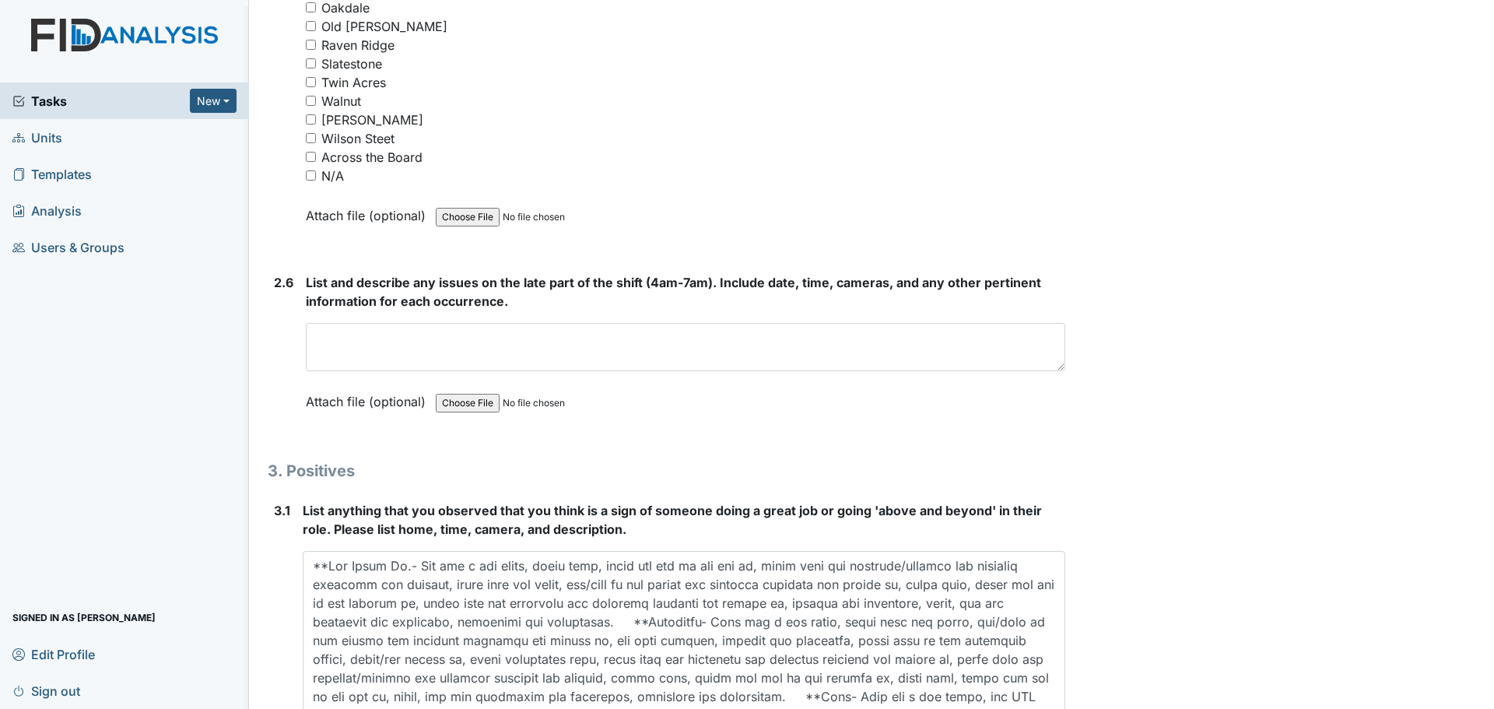
click at [314, 176] on input "N/A" at bounding box center [311, 175] width 10 height 10
checkbox input "true"
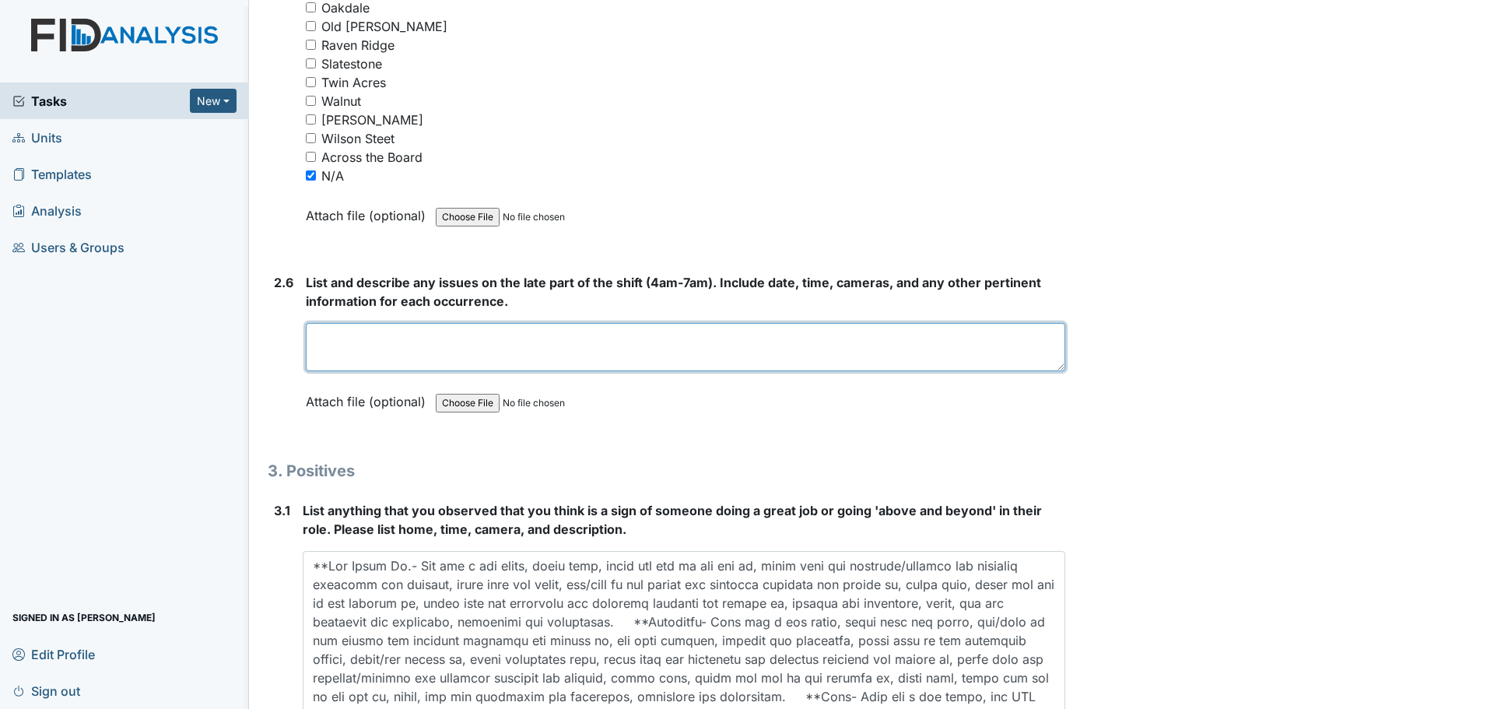
click at [658, 344] on textarea at bounding box center [685, 347] width 759 height 48
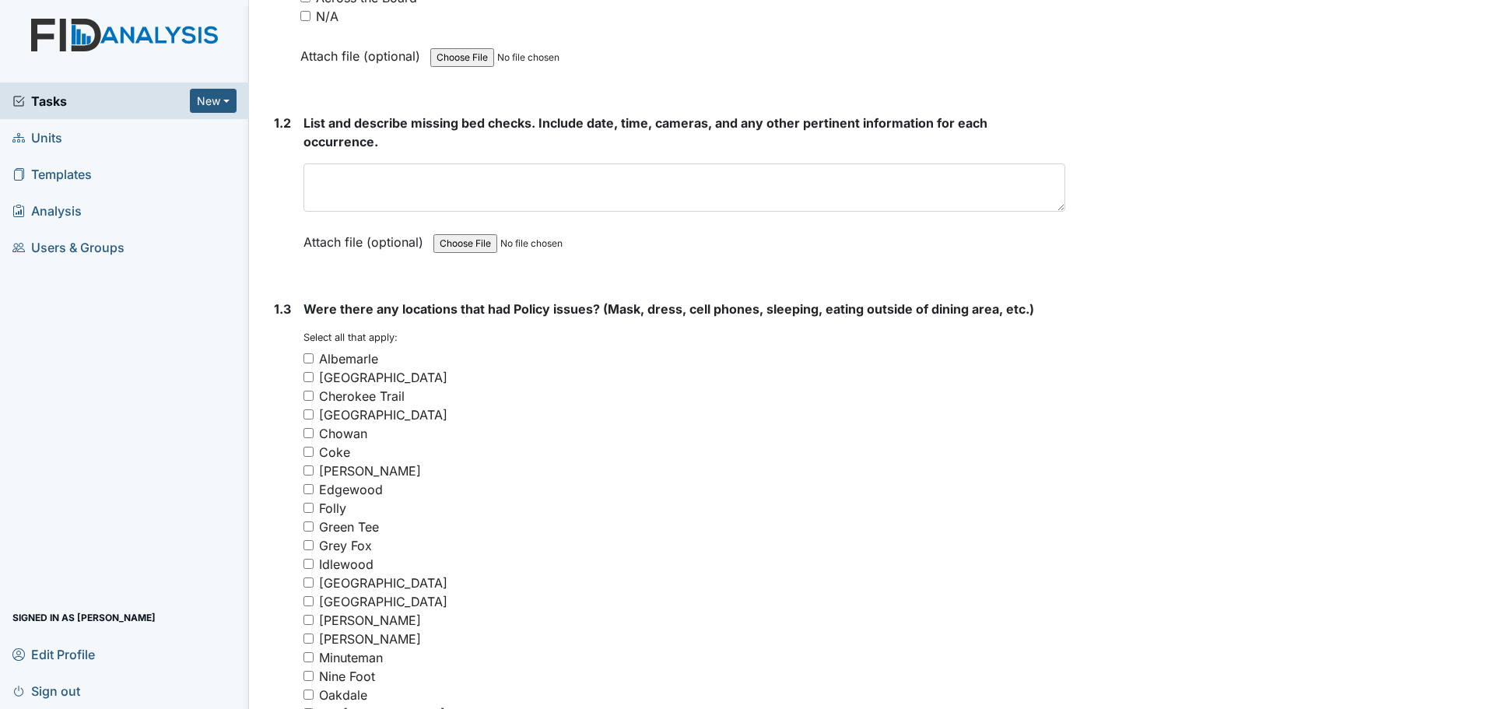
scroll to position [665, 0]
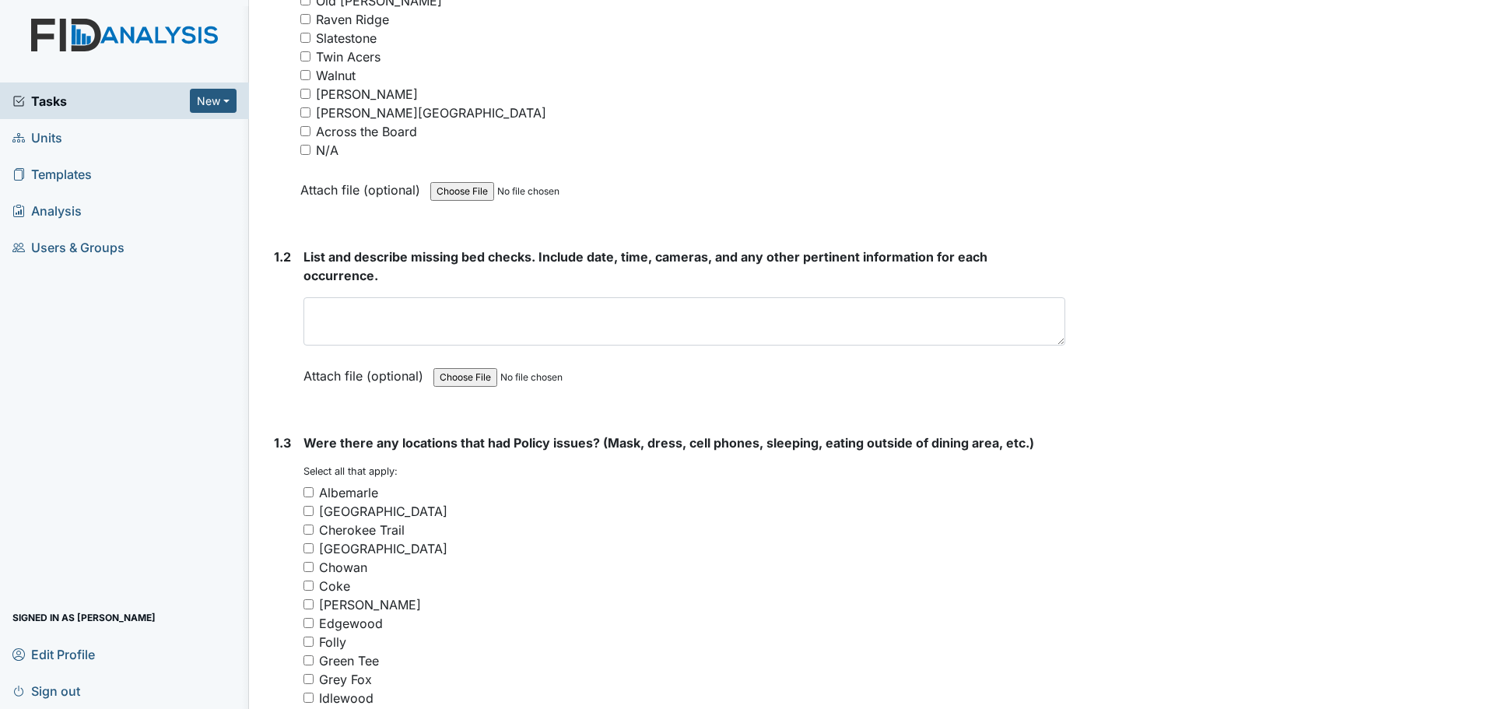
type textarea "Staff finished cleaning and assisted residents."
click at [305, 145] on input "N/A" at bounding box center [305, 150] width 10 height 10
checkbox input "true"
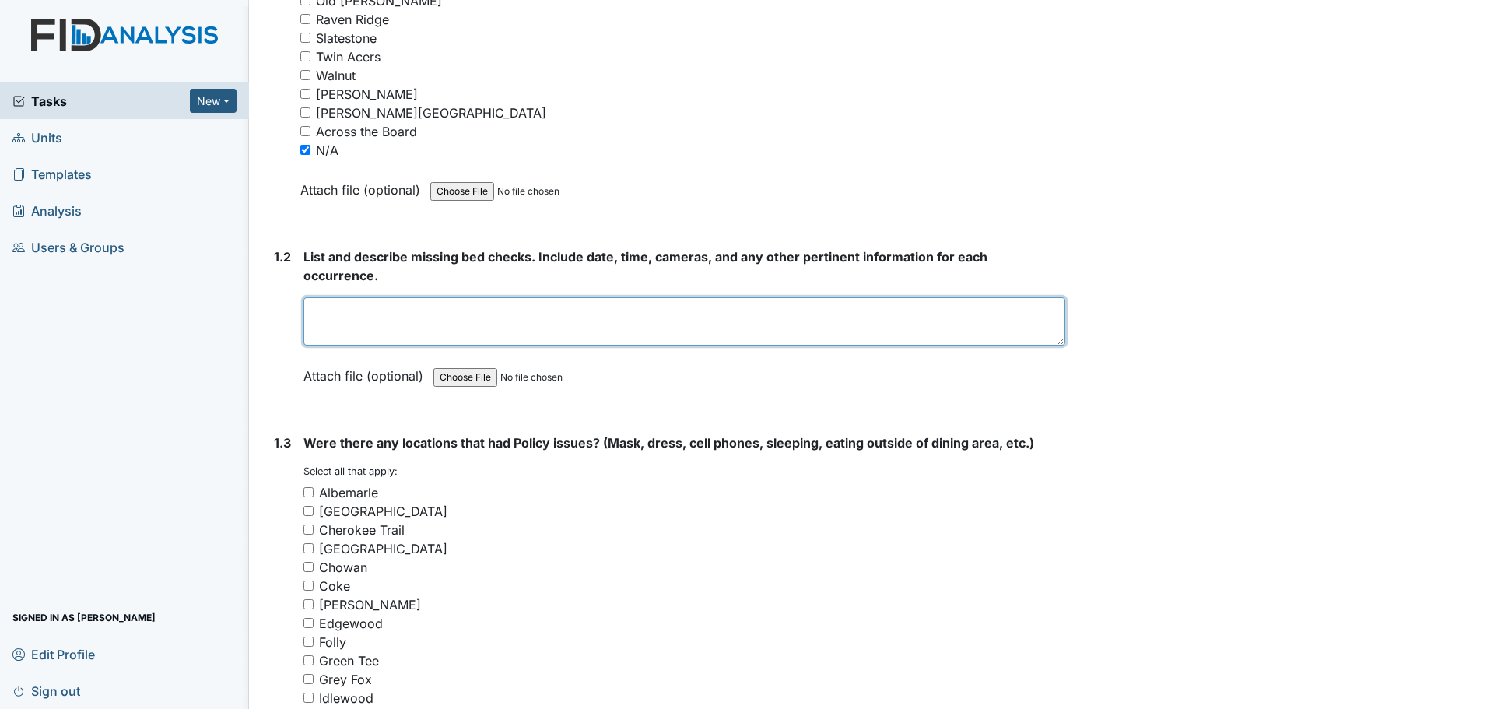
click at [562, 335] on textarea at bounding box center [684, 321] width 762 height 48
click at [436, 318] on textarea "Staff did their" at bounding box center [684, 321] width 762 height 48
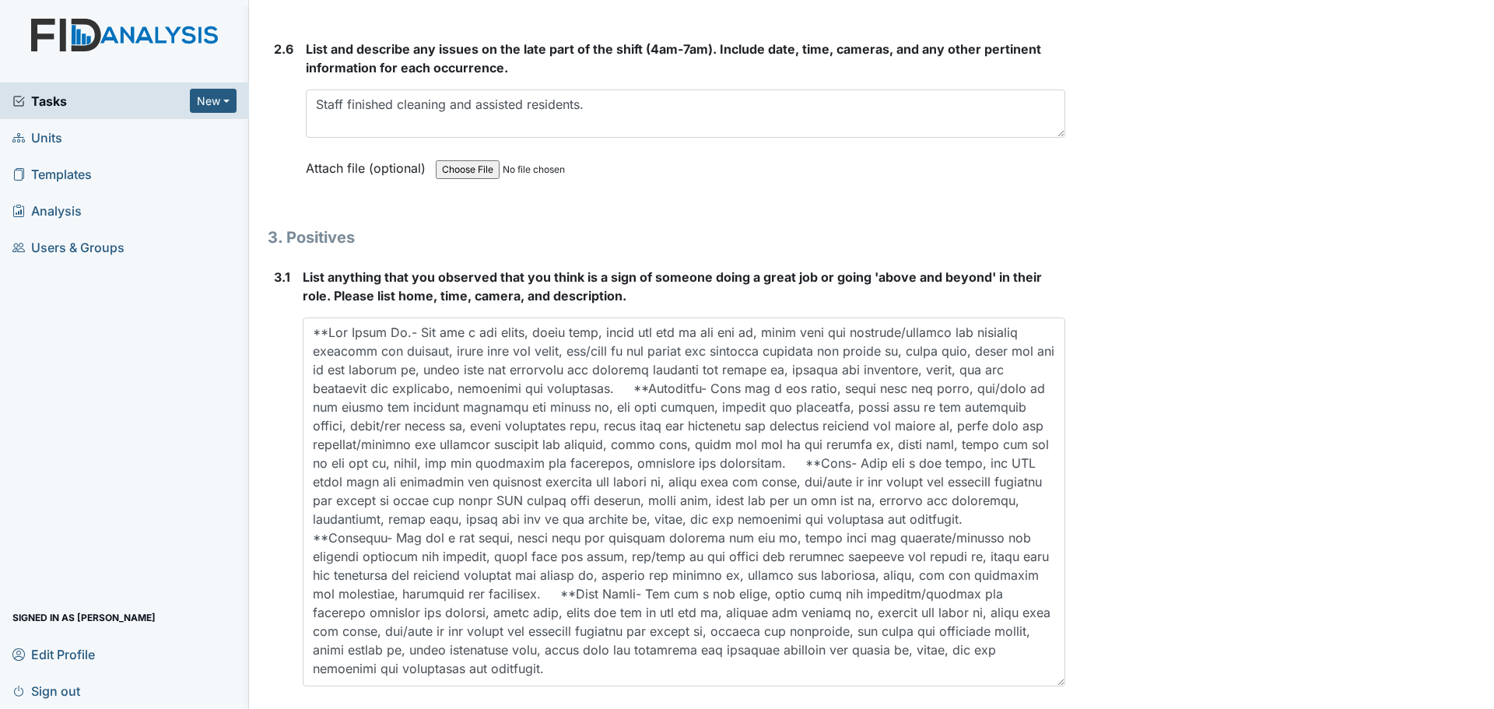
scroll to position [4555, 0]
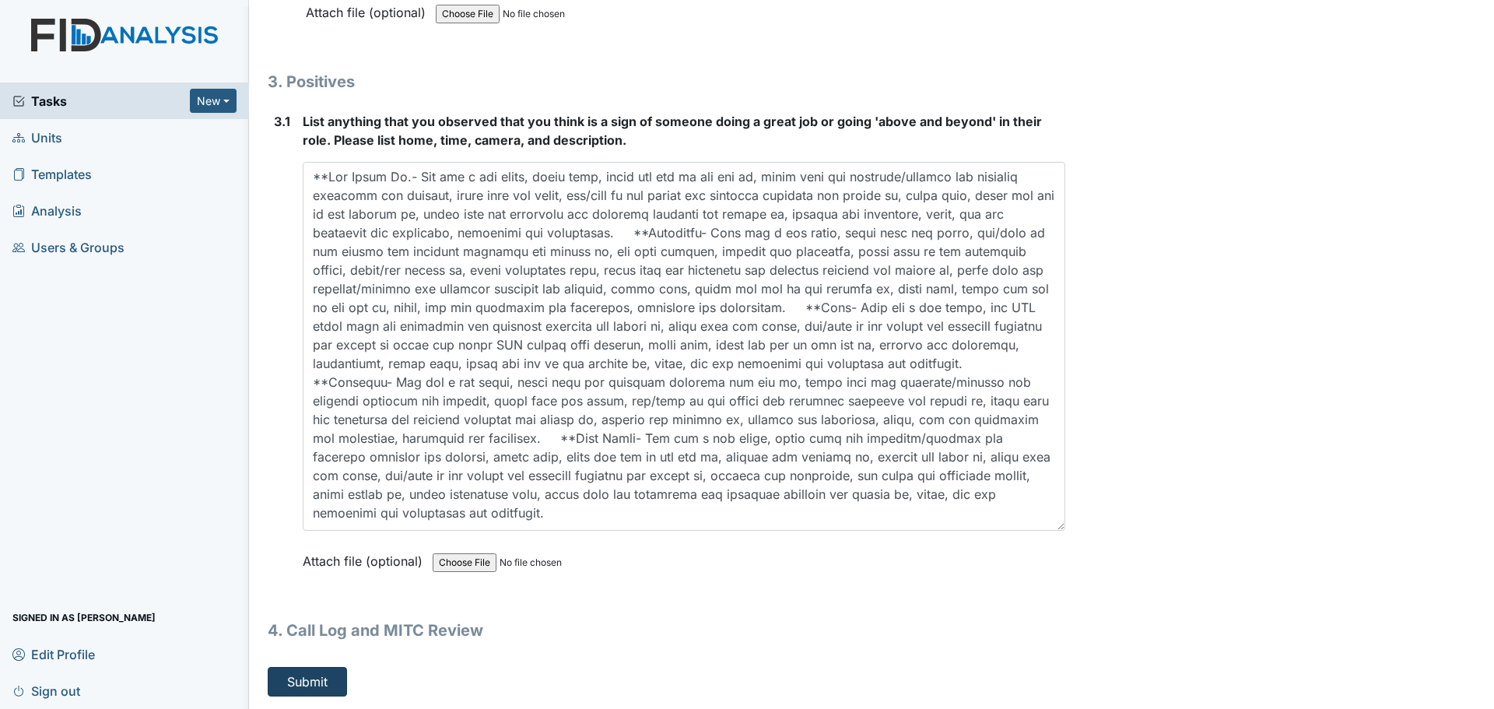
type textarea "Staff did their bed checks."
click at [317, 684] on button "Submit" at bounding box center [307, 682] width 79 height 30
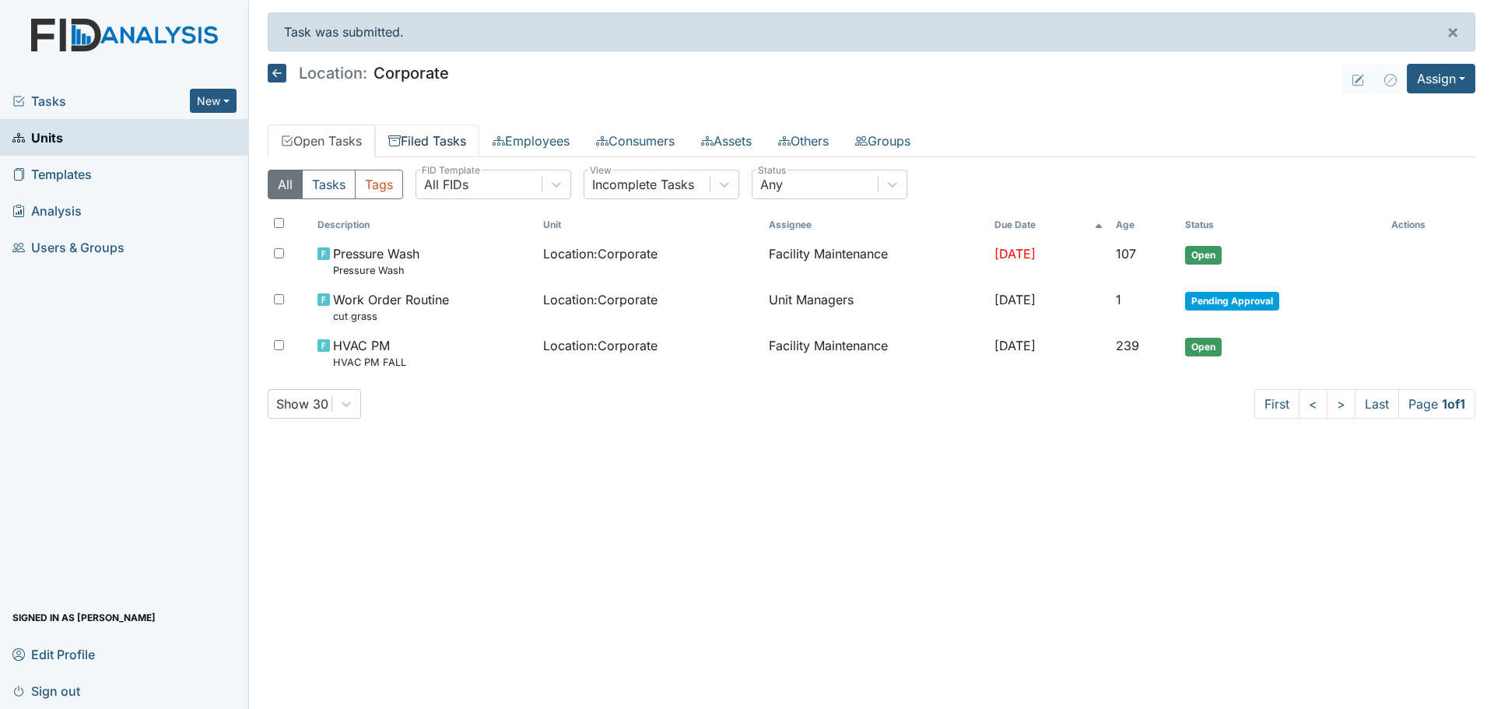
click at [408, 137] on link "Filed Tasks" at bounding box center [427, 140] width 104 height 33
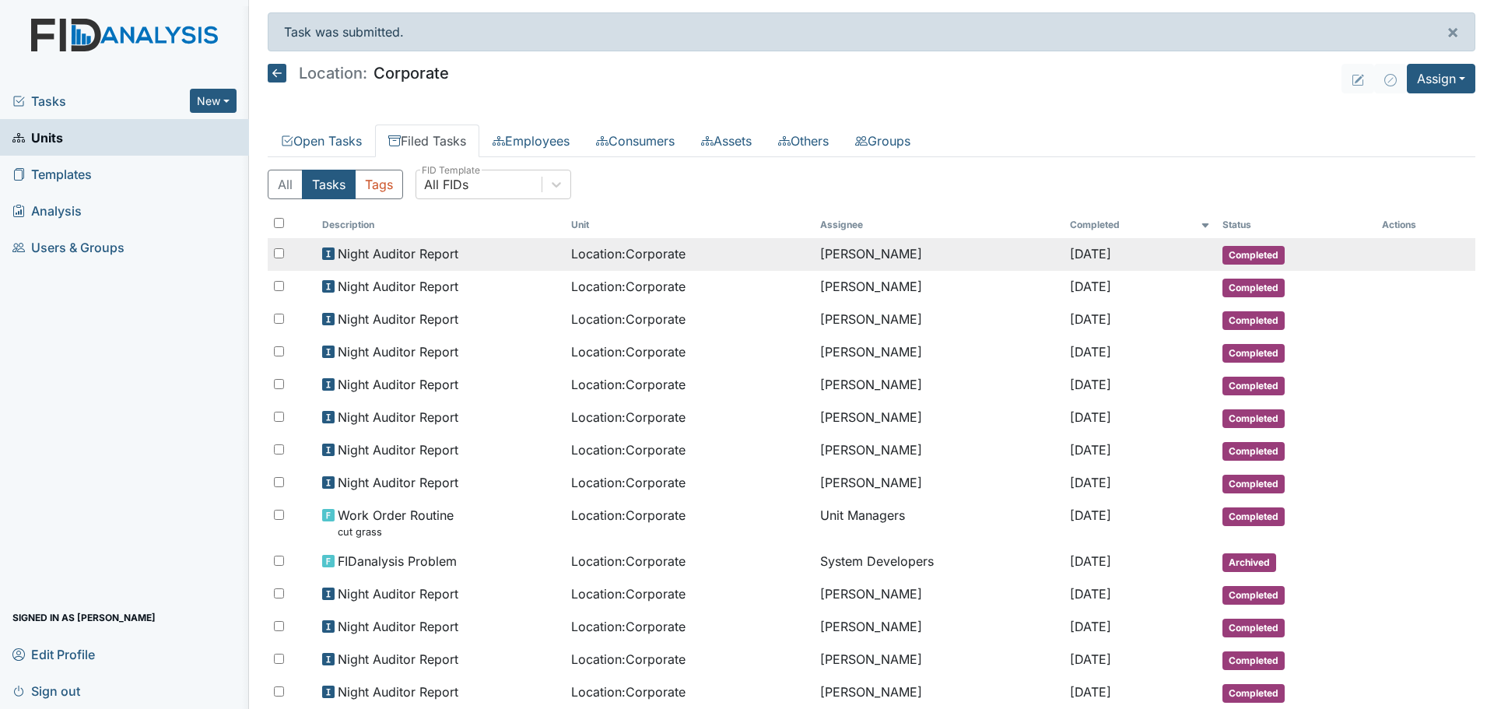
click at [565, 257] on td "Location : Corporate" at bounding box center [689, 254] width 249 height 33
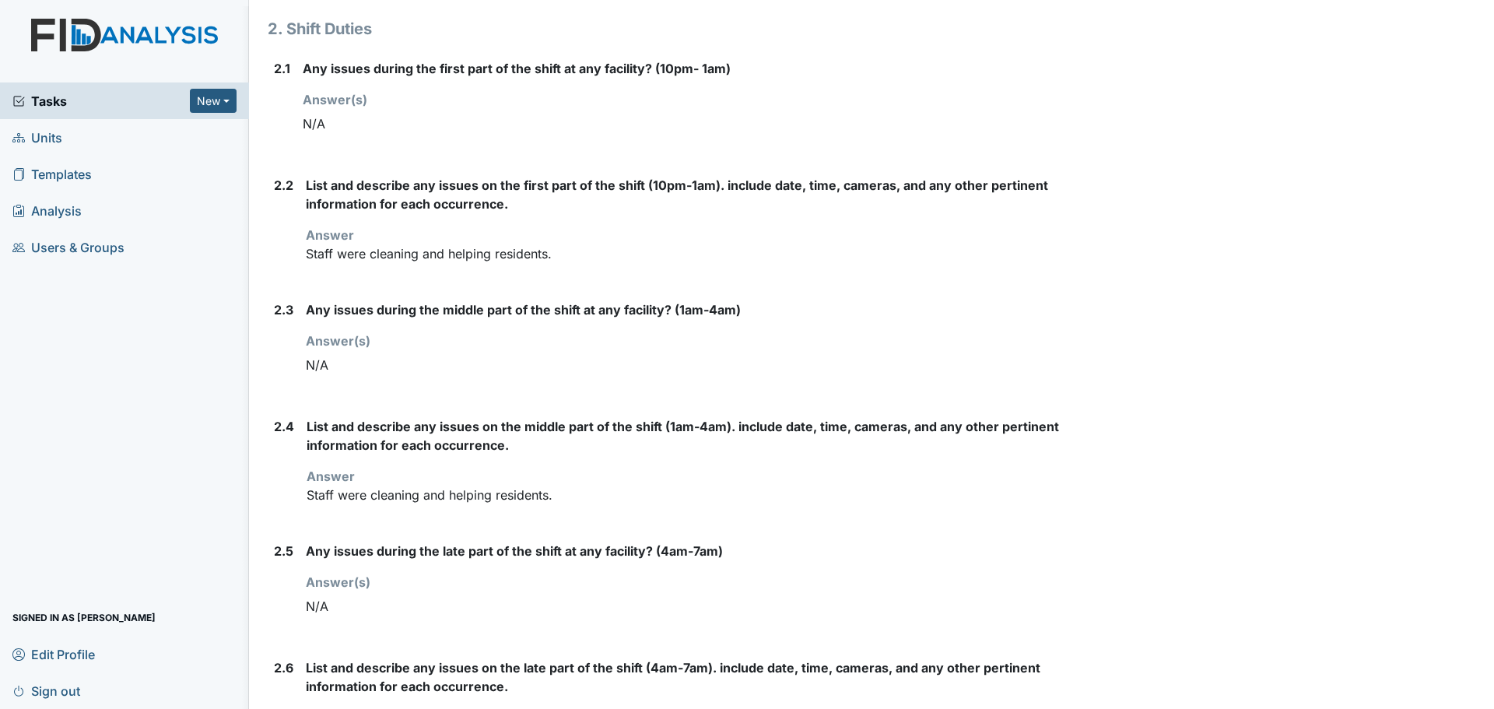
scroll to position [1403, 0]
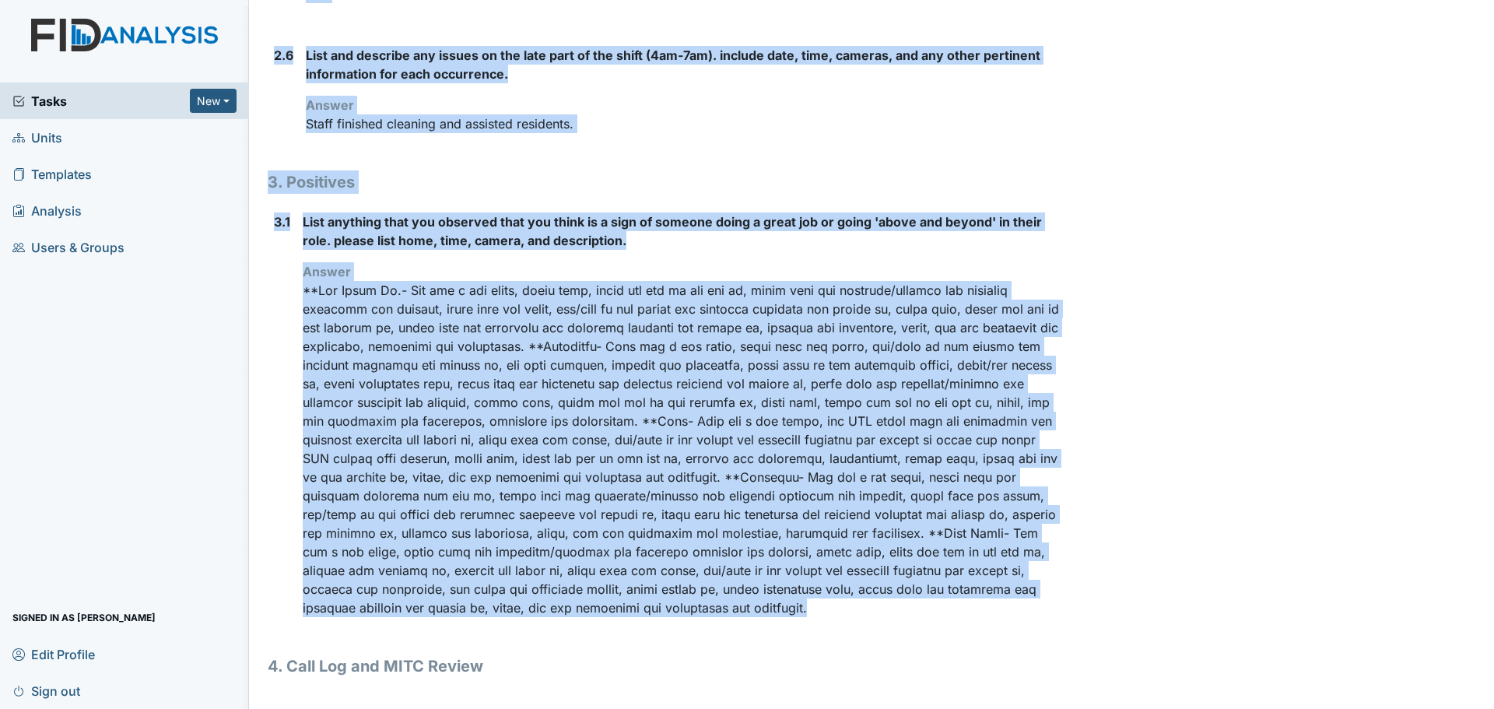
drag, startPoint x: 266, startPoint y: 81, endPoint x: 776, endPoint y: 611, distance: 735.0
copy div "Location: Corporate Assignee: Linda Candelario Creator: Linda Candelario Remedi…"
